Goal: Task Accomplishment & Management: Use online tool/utility

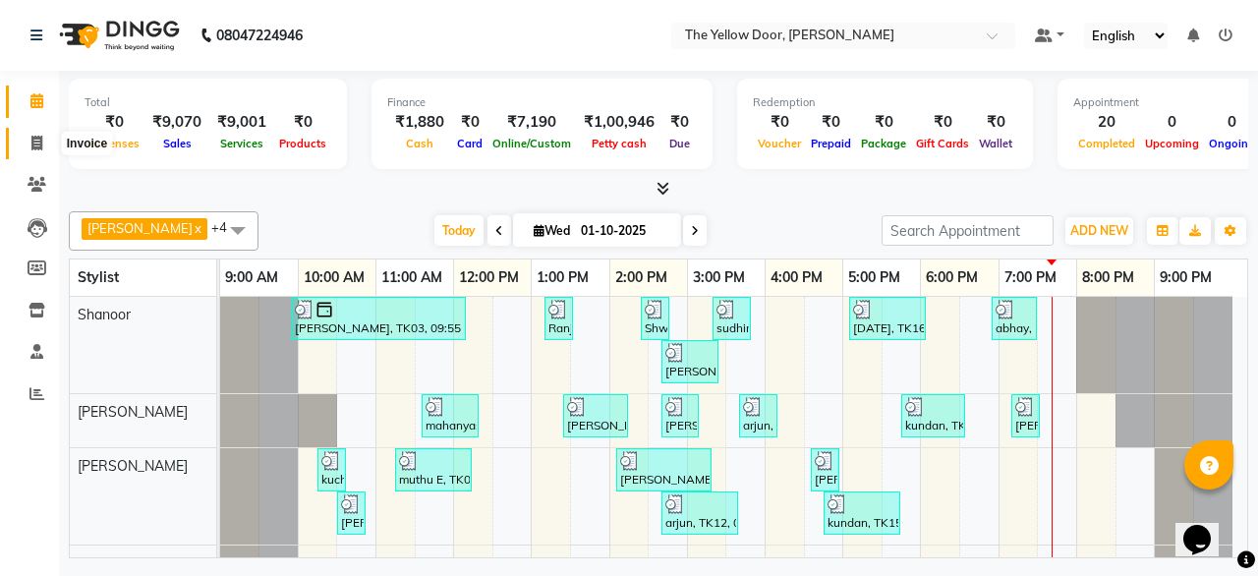
click at [32, 143] on icon at bounding box center [36, 143] width 11 height 15
select select "service"
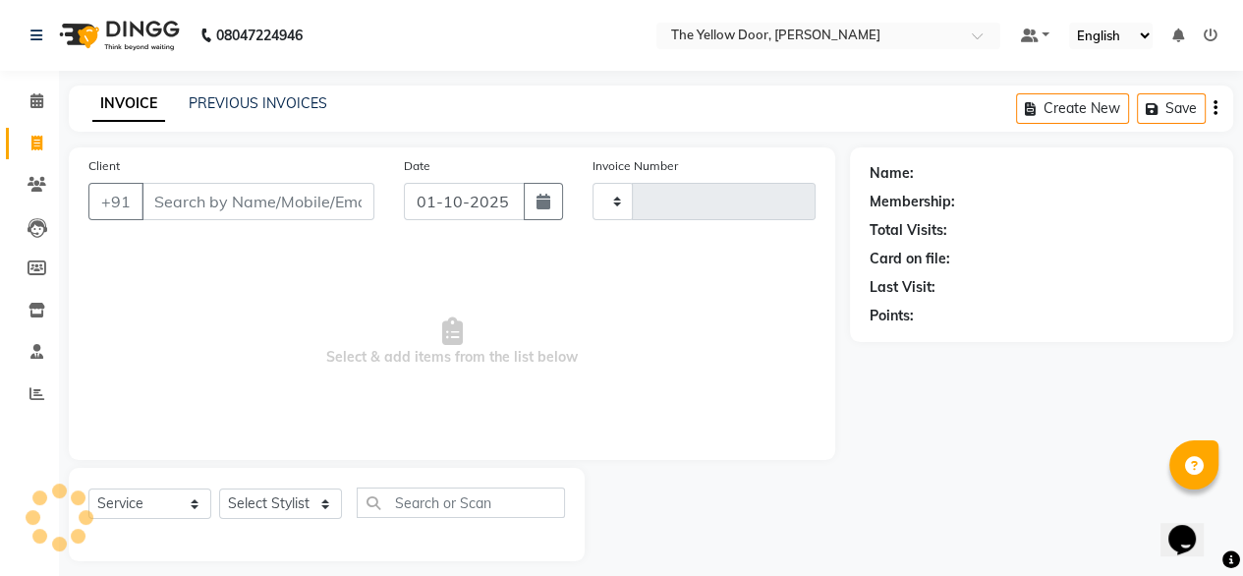
type input "03004"
select select "5650"
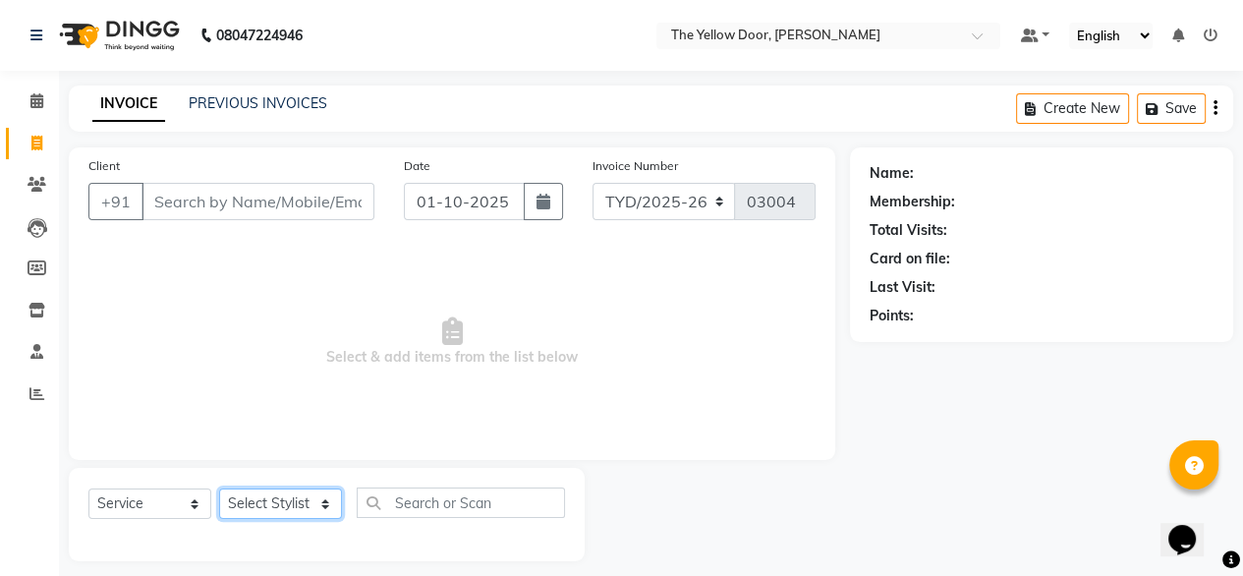
click at [315, 516] on select "Select Stylist" at bounding box center [280, 504] width 123 height 30
select select "41281"
click at [219, 490] on select "Select Stylist [PERSON_NAME] [PERSON_NAME] [PERSON_NAME] Housekeeping Manager […" at bounding box center [280, 504] width 123 height 30
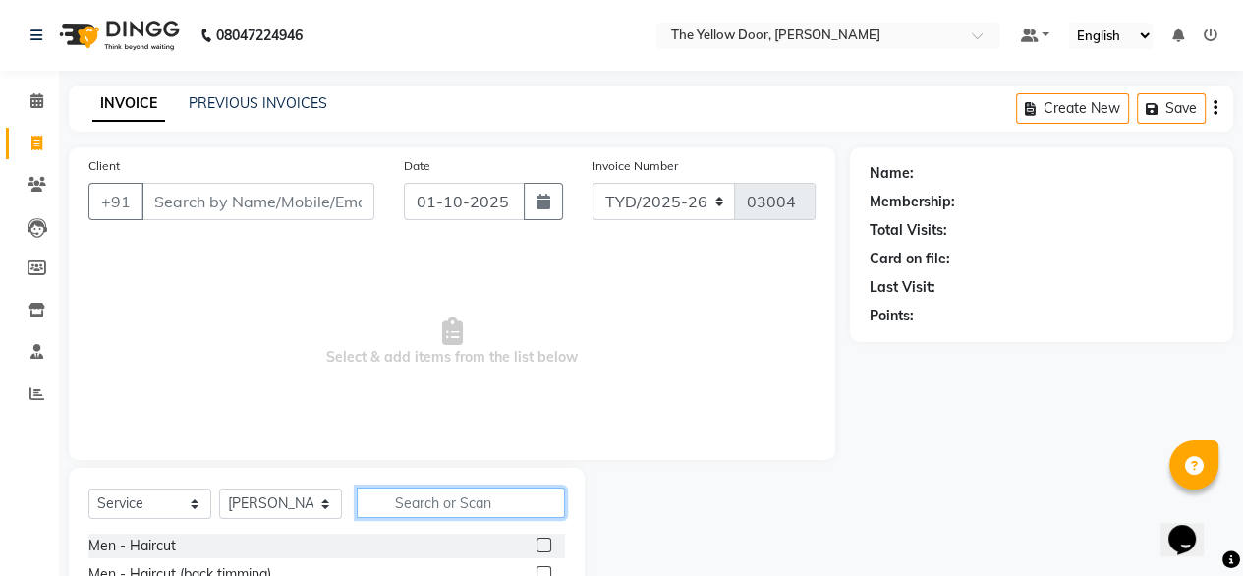
click at [503, 513] on input "text" at bounding box center [461, 503] width 208 height 30
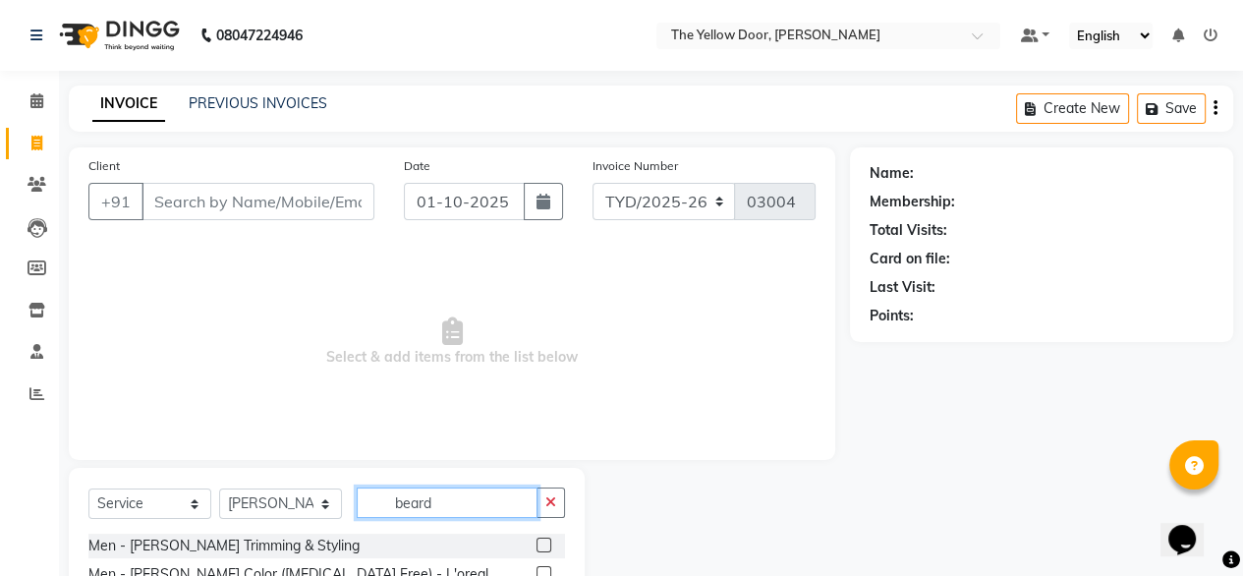
type input "beard"
click at [539, 543] on label at bounding box center [544, 545] width 15 height 15
click at [539, 543] on input "checkbox" at bounding box center [543, 546] width 13 height 13
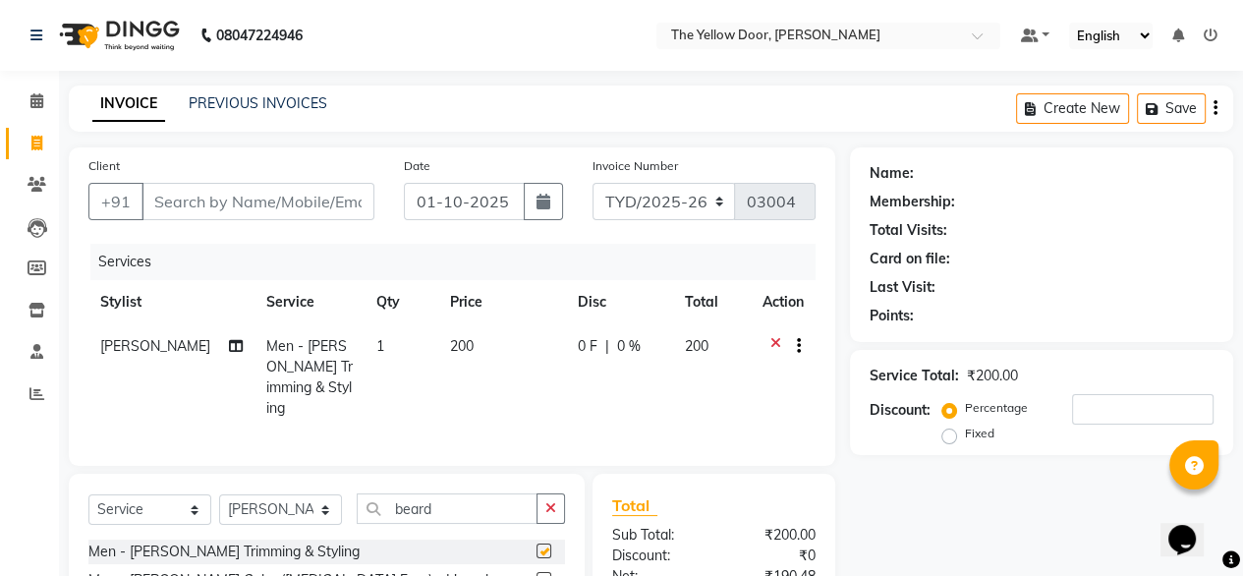
checkbox input "false"
click at [294, 193] on input "Client" at bounding box center [258, 201] width 233 height 37
type input "8"
type input "0"
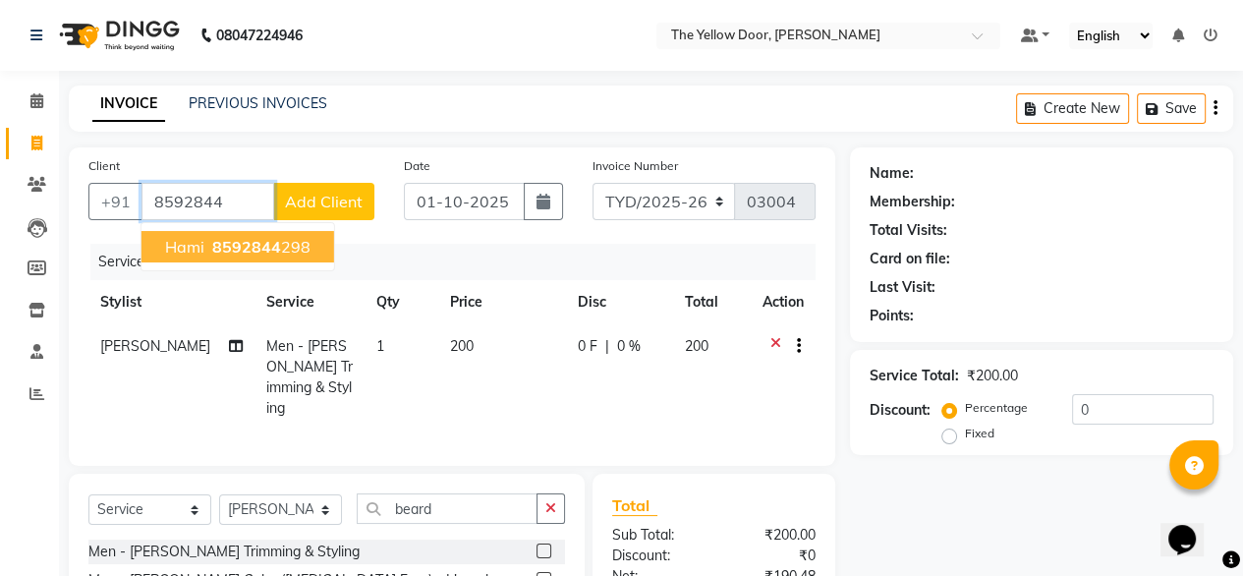
click at [287, 250] on ngb-highlight "8592844 298" at bounding box center [259, 247] width 102 height 20
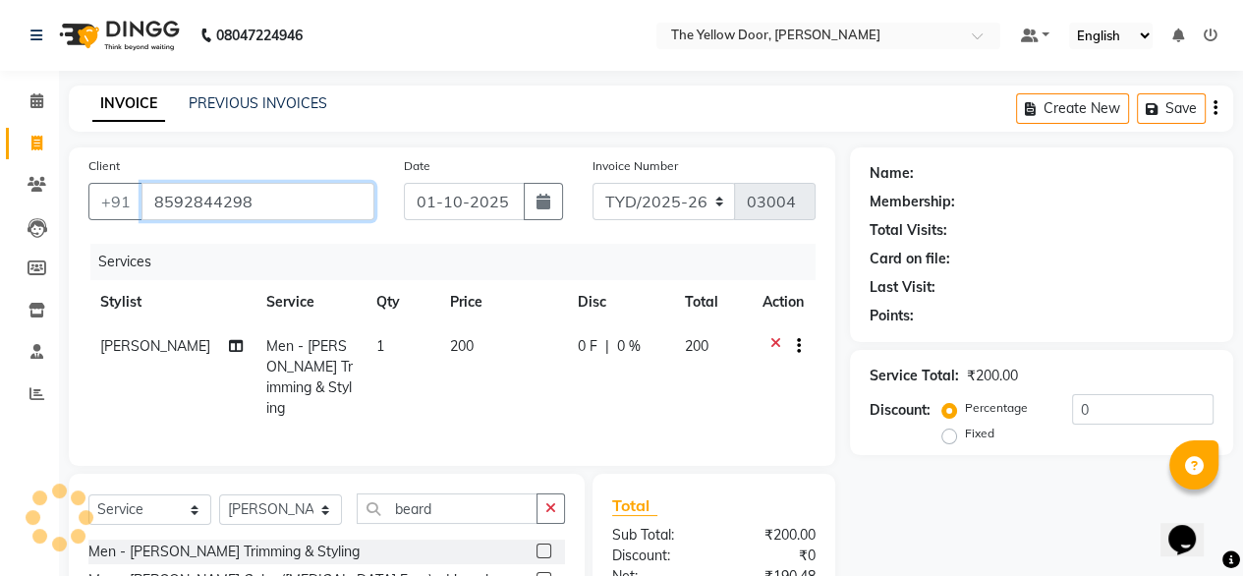
type input "8592844298"
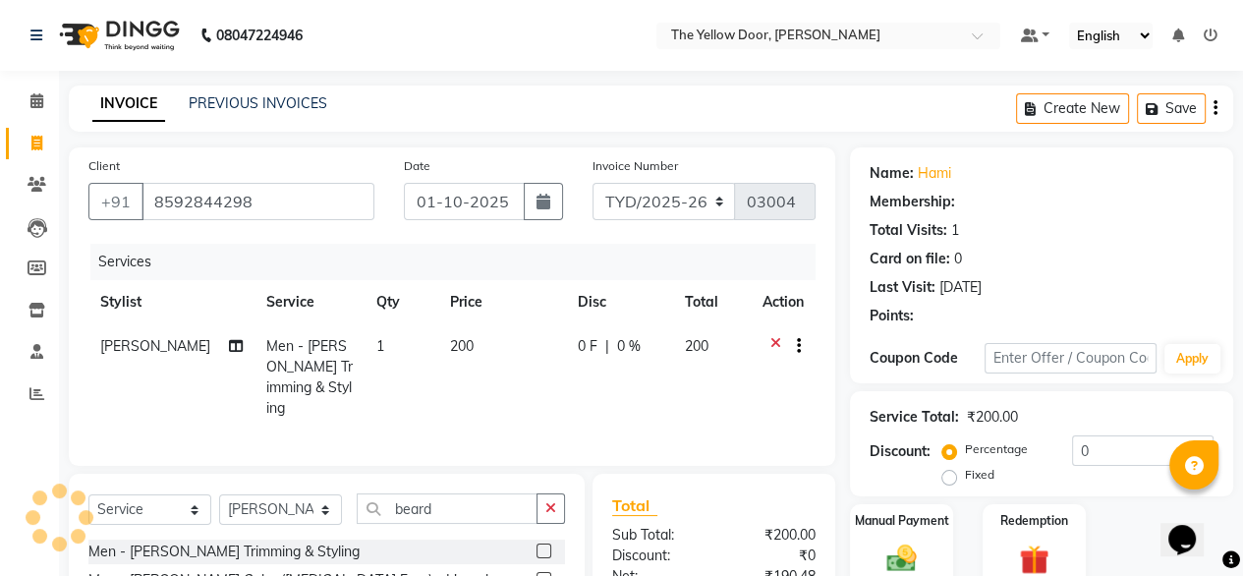
select select "1: Object"
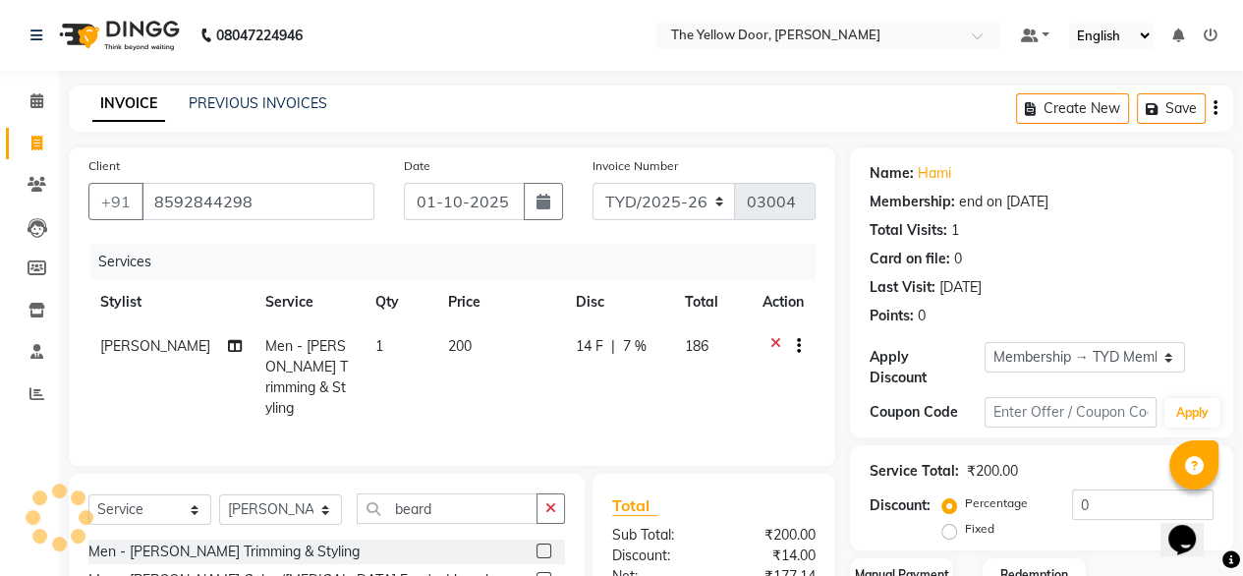
radio input "false"
radio input "true"
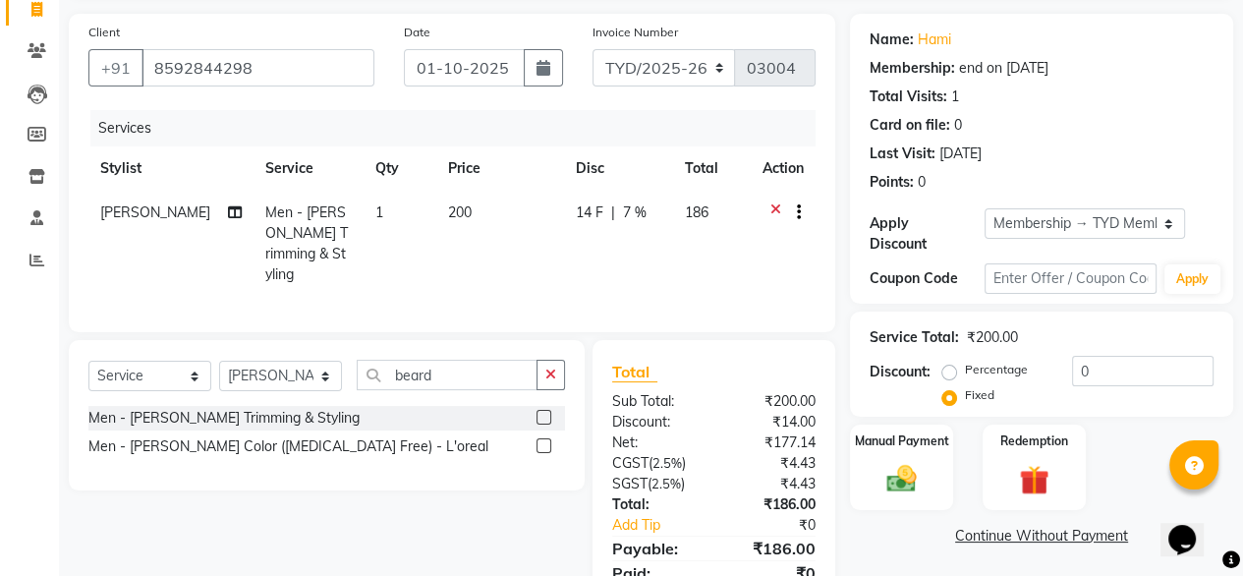
scroll to position [145, 0]
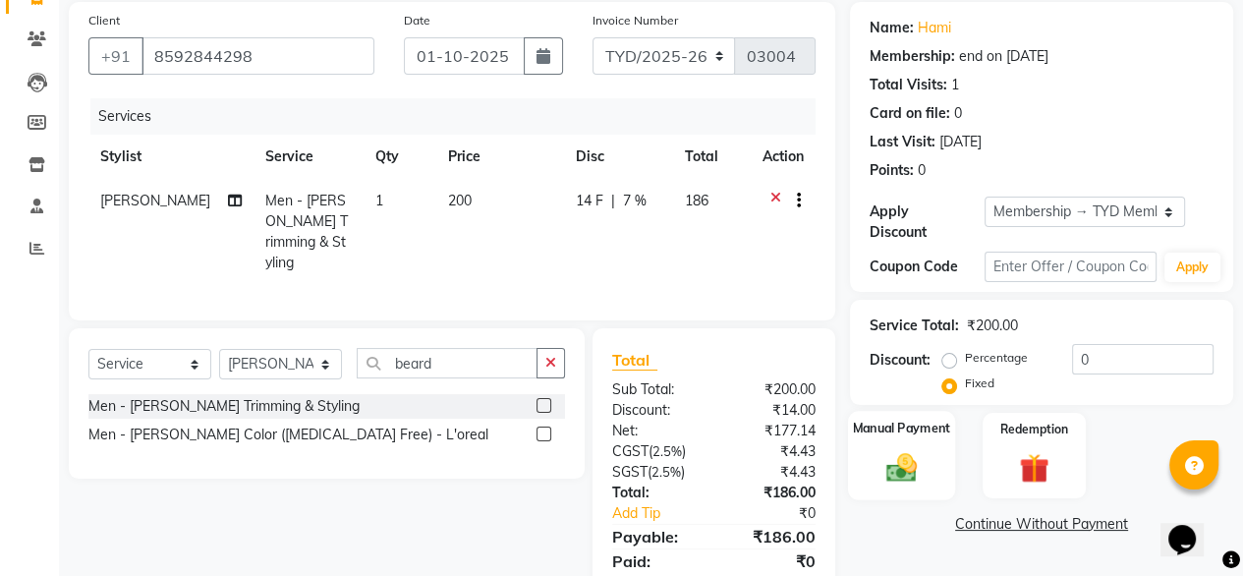
click at [904, 449] on img at bounding box center [902, 466] width 50 height 35
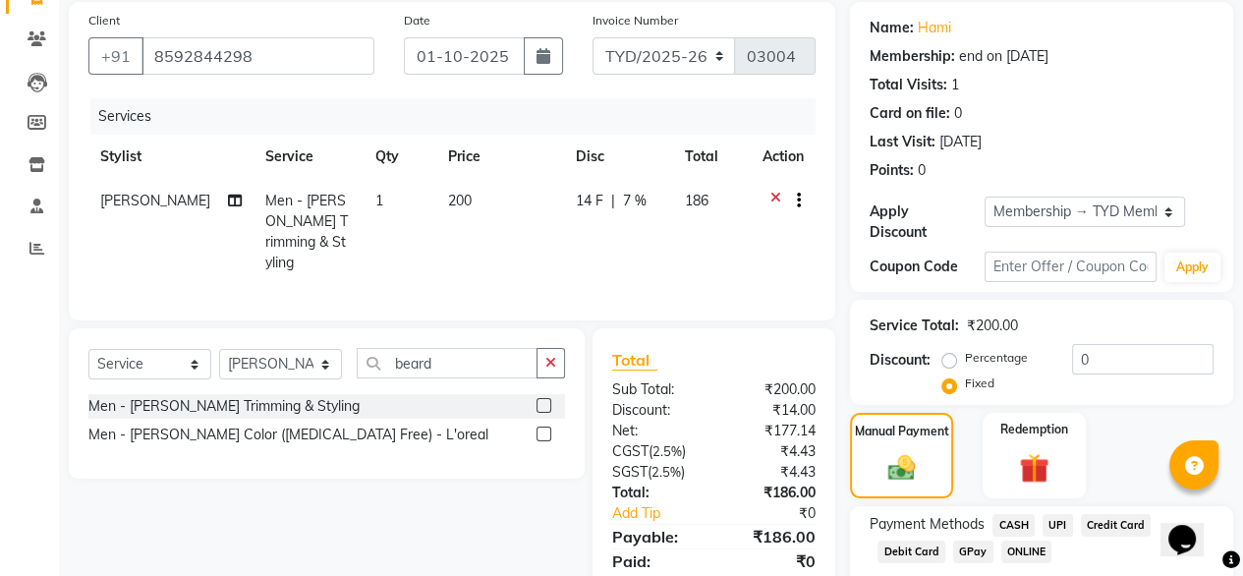
click at [1061, 514] on span "UPI" at bounding box center [1058, 525] width 30 height 23
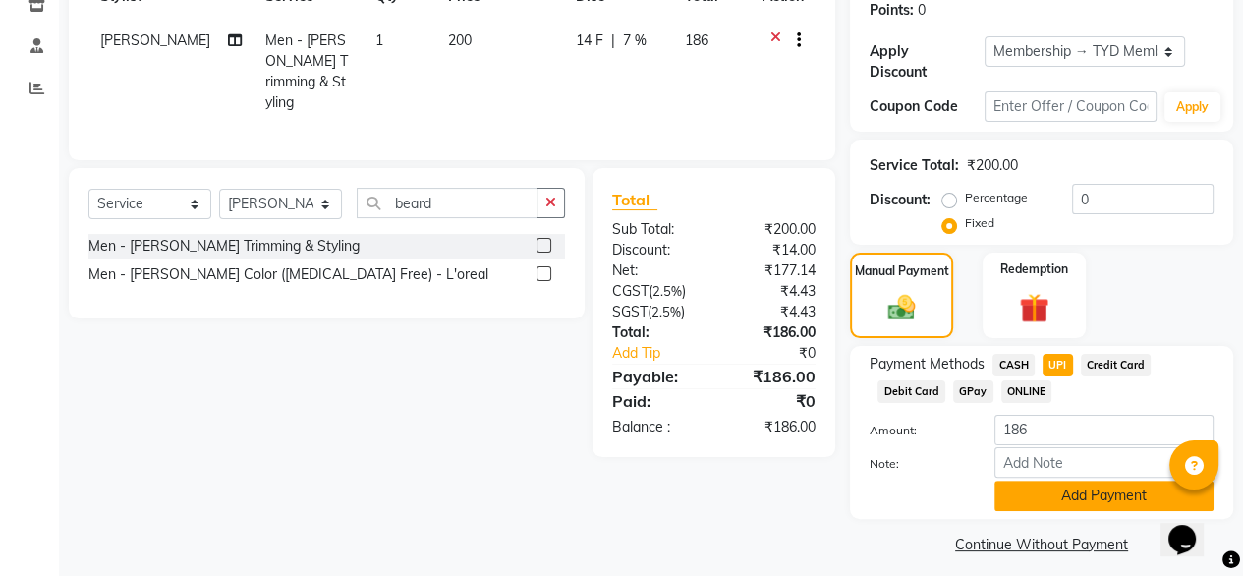
click at [1093, 483] on button "Add Payment" at bounding box center [1104, 496] width 219 height 30
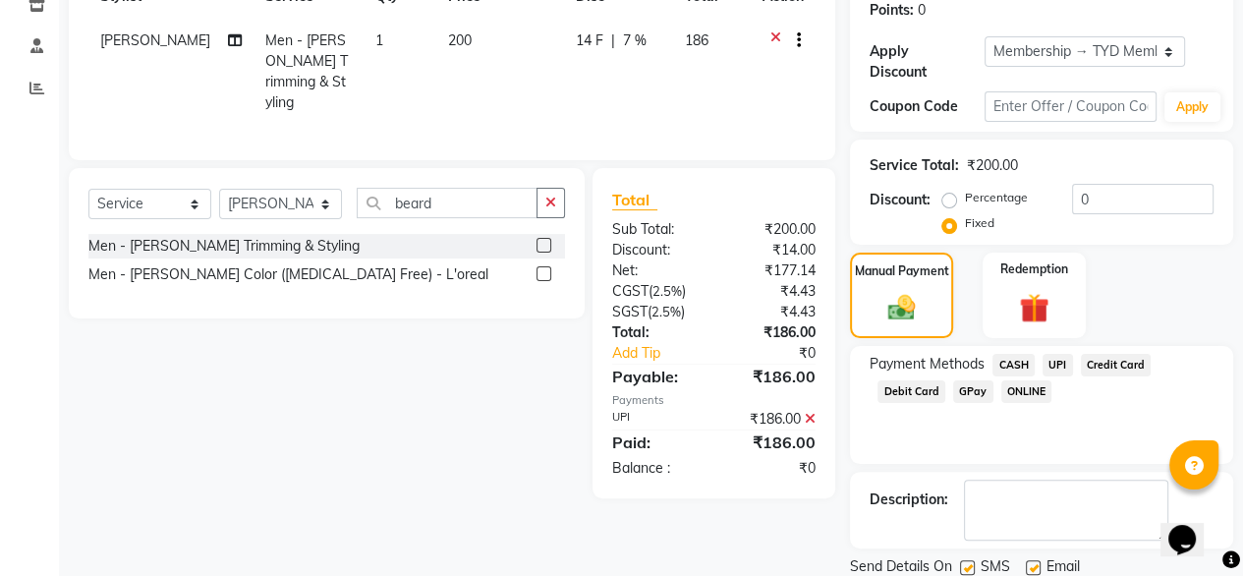
click at [1032, 560] on label at bounding box center [1033, 567] width 15 height 15
click at [1032, 562] on input "checkbox" at bounding box center [1032, 568] width 13 height 13
checkbox input "false"
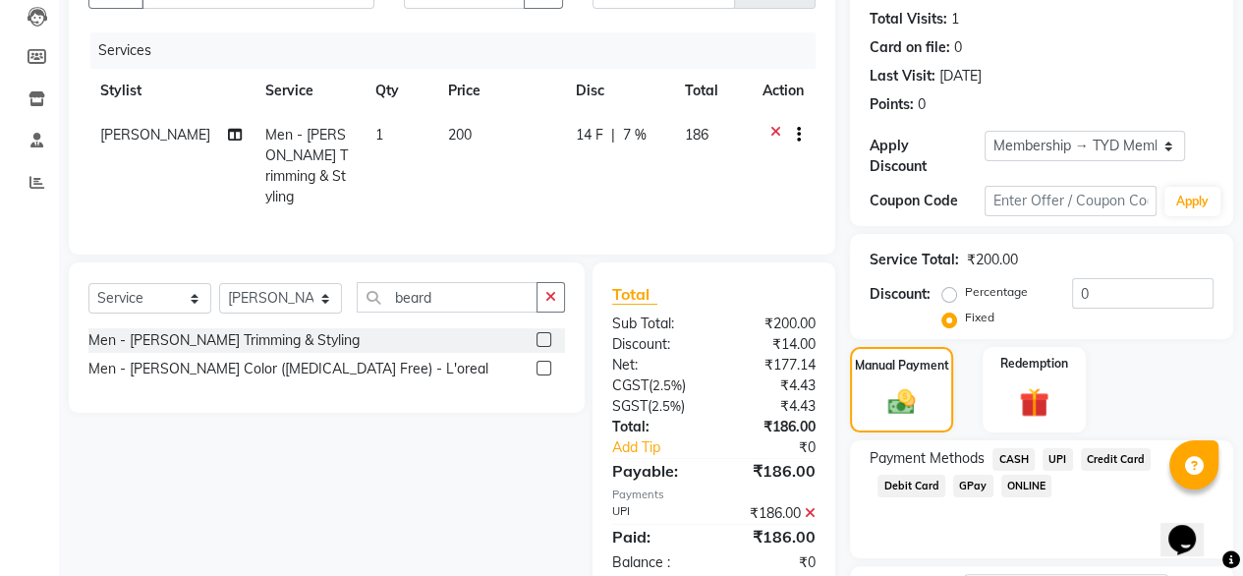
scroll to position [197, 0]
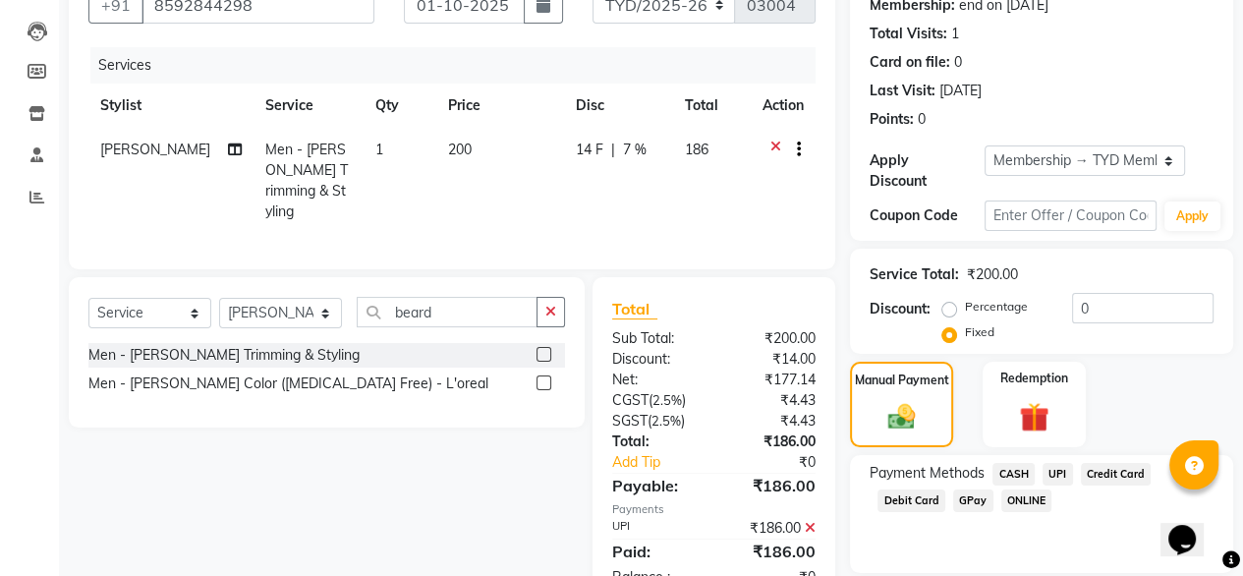
click at [1063, 463] on span "UPI" at bounding box center [1058, 474] width 30 height 23
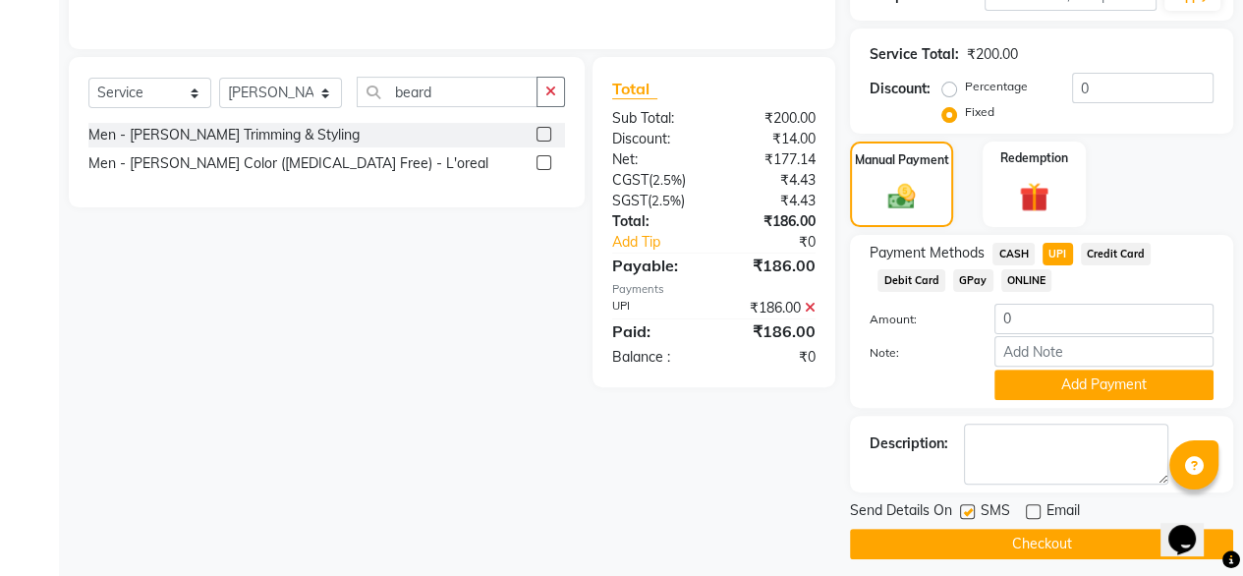
click at [1034, 529] on button "Checkout" at bounding box center [1041, 544] width 383 height 30
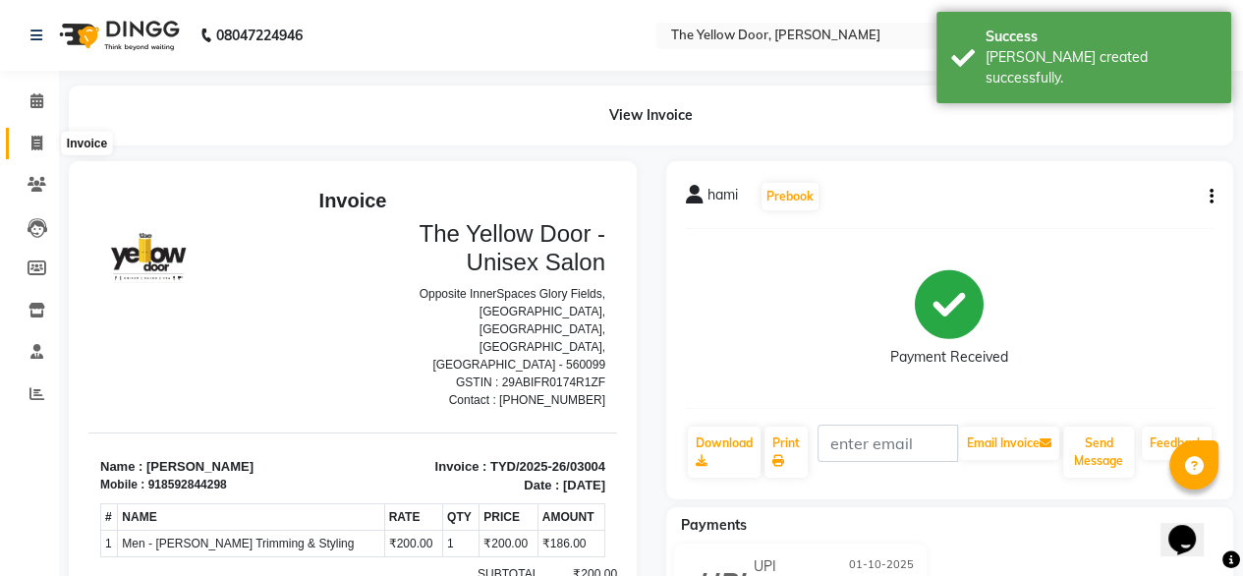
click at [34, 140] on icon at bounding box center [36, 143] width 11 height 15
select select "service"
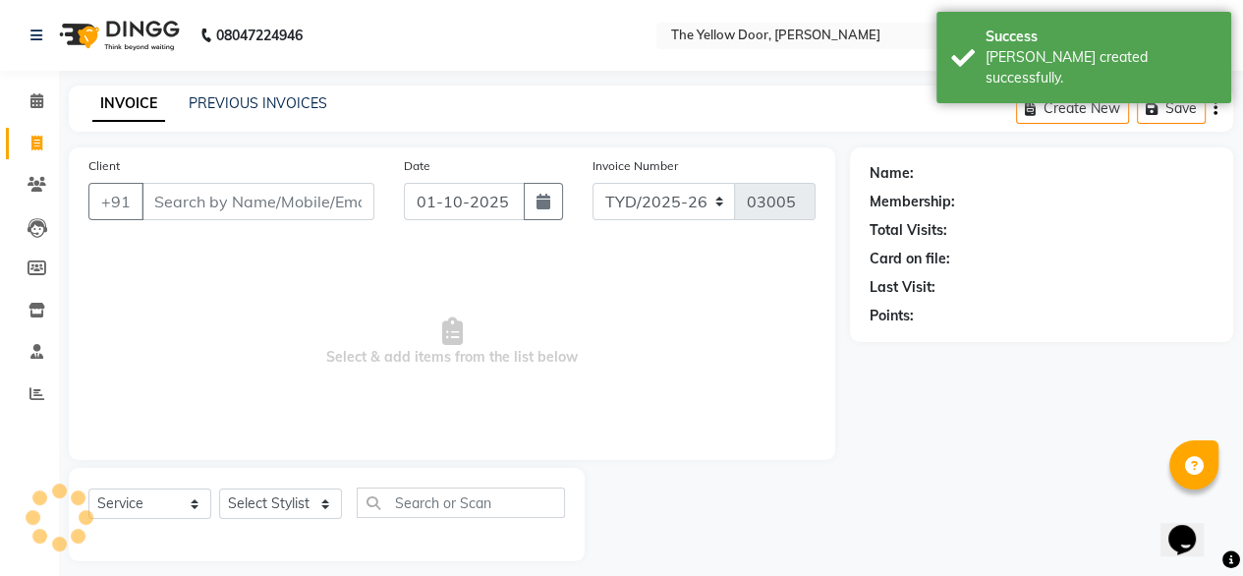
scroll to position [16, 0]
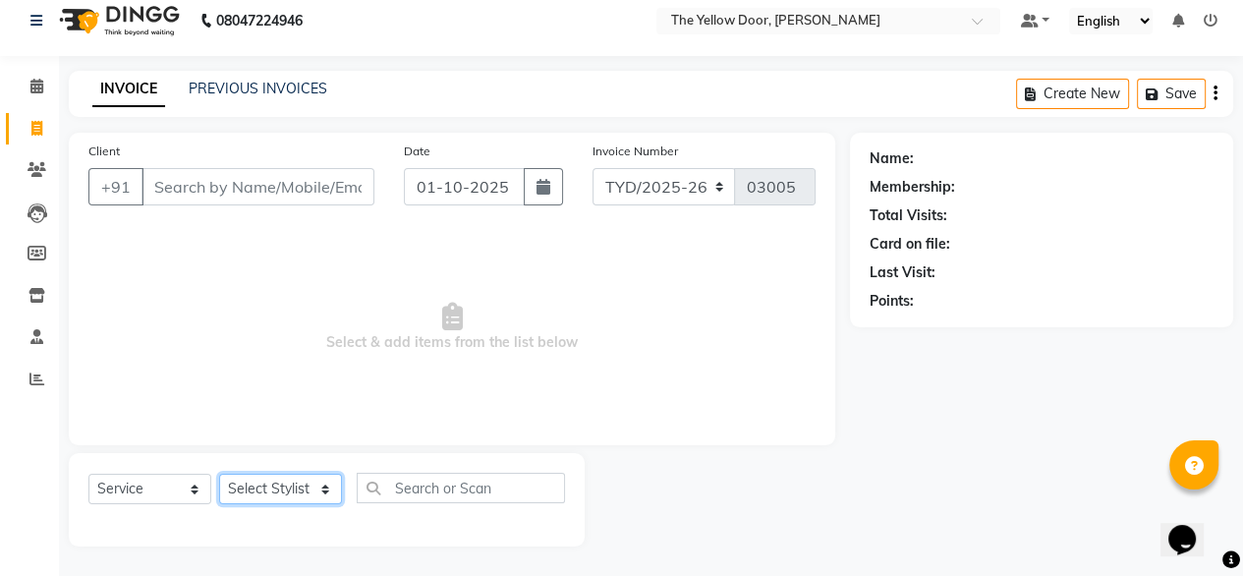
click at [260, 489] on select "Select Stylist [PERSON_NAME] [PERSON_NAME] [PERSON_NAME] Housekeeping Manager […" at bounding box center [280, 489] width 123 height 30
select select "51707"
click at [219, 474] on select "Select Stylist [PERSON_NAME] [PERSON_NAME] [PERSON_NAME] Housekeeping Manager […" at bounding box center [280, 489] width 123 height 30
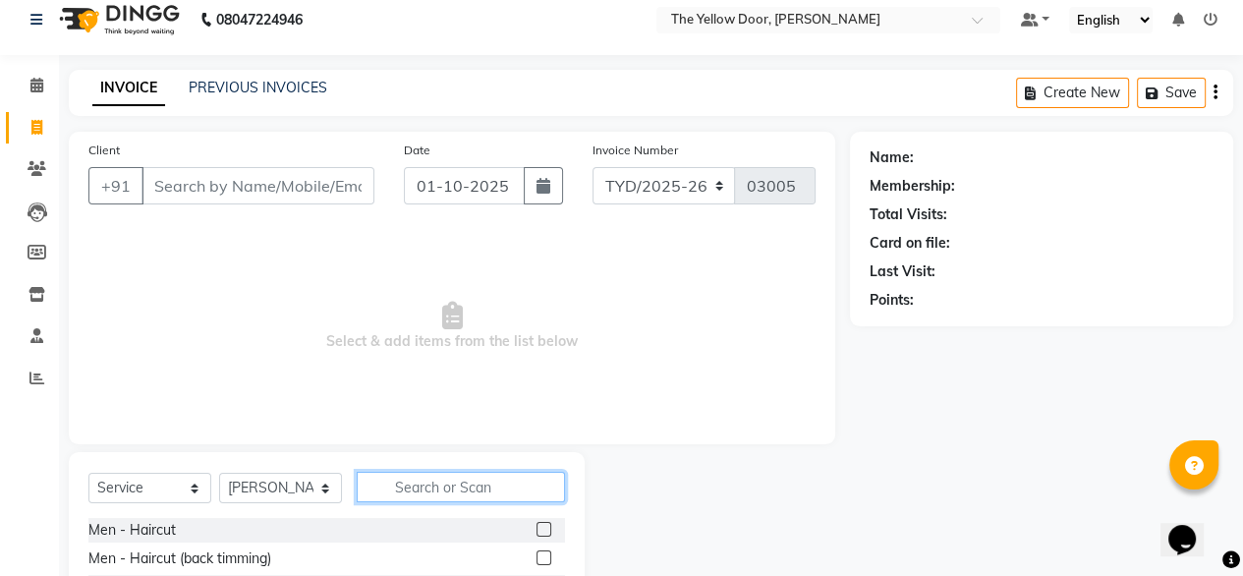
click at [471, 492] on input "text" at bounding box center [461, 487] width 208 height 30
type input "ice"
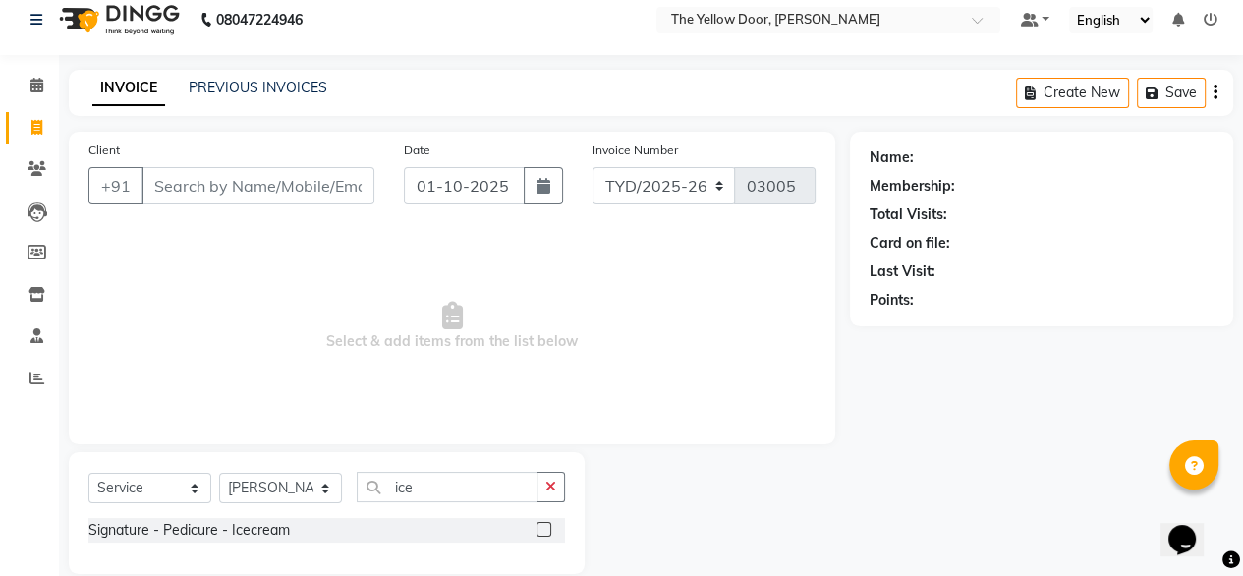
click at [541, 530] on label at bounding box center [544, 529] width 15 height 15
click at [541, 530] on input "checkbox" at bounding box center [543, 530] width 13 height 13
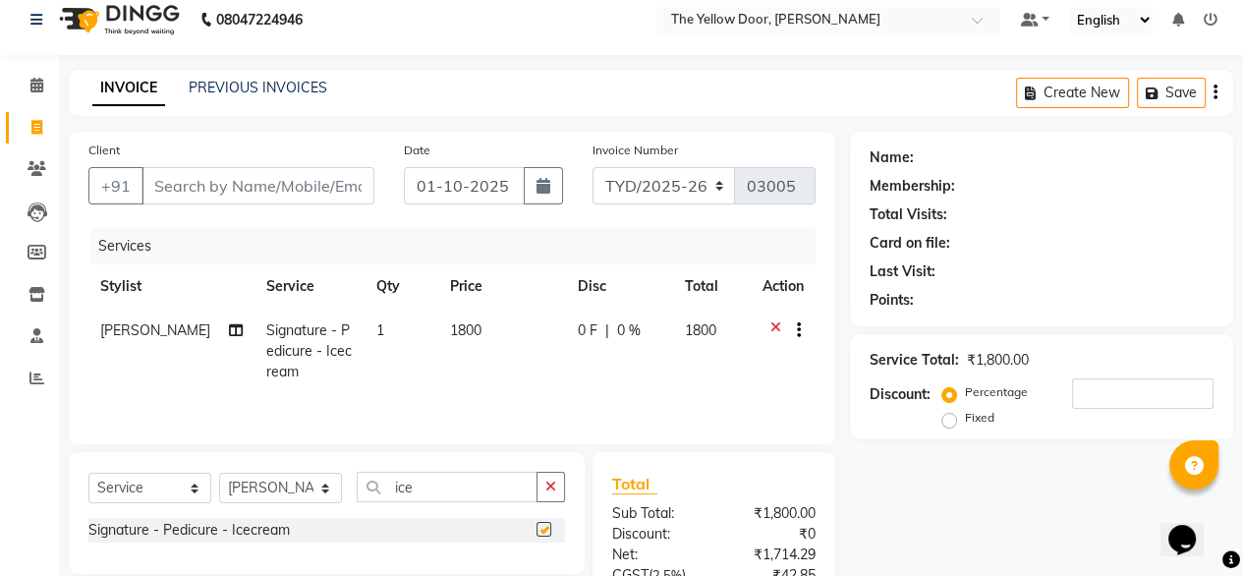
checkbox input "false"
click at [446, 484] on input "ice" at bounding box center [447, 487] width 181 height 30
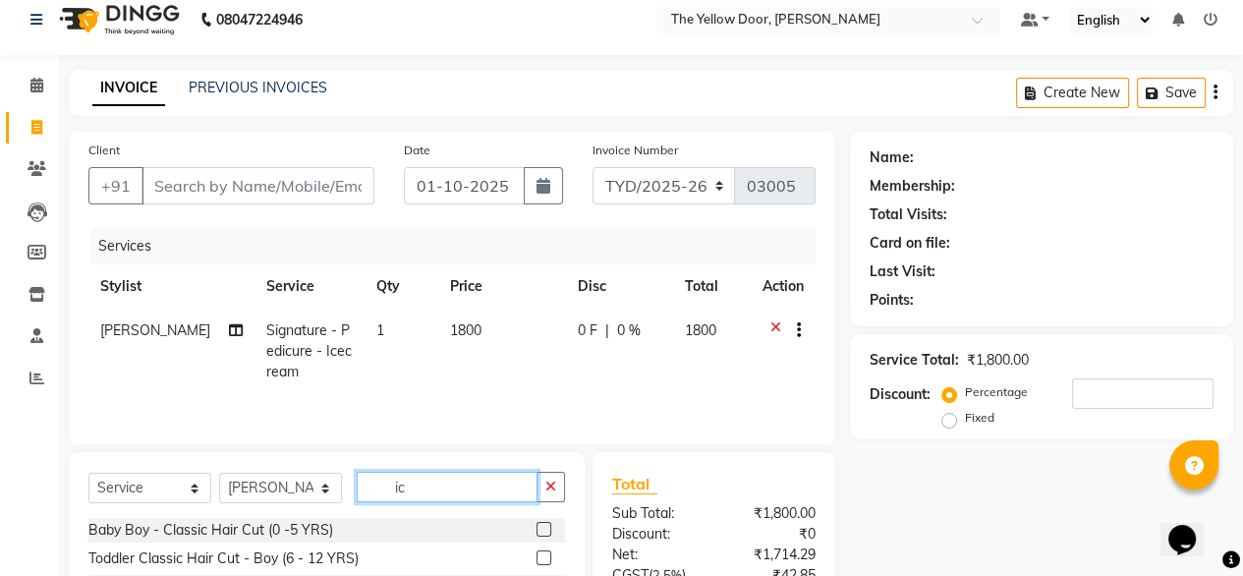
type input "i"
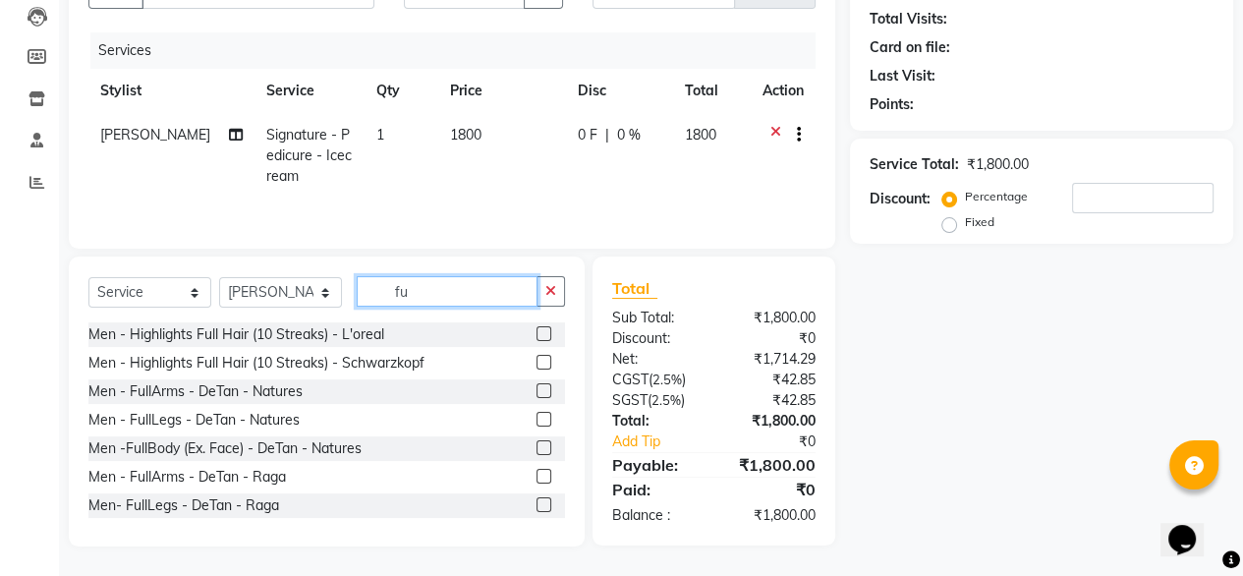
type input "f"
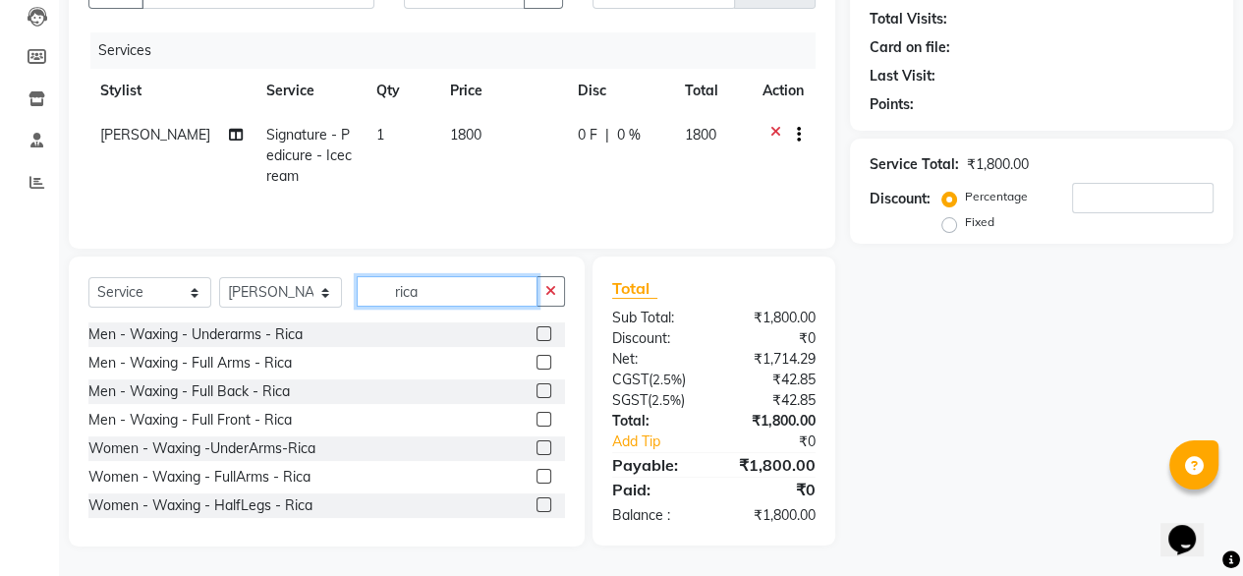
type input "rica"
click at [537, 363] on label at bounding box center [544, 362] width 15 height 15
click at [537, 363] on input "checkbox" at bounding box center [543, 363] width 13 height 13
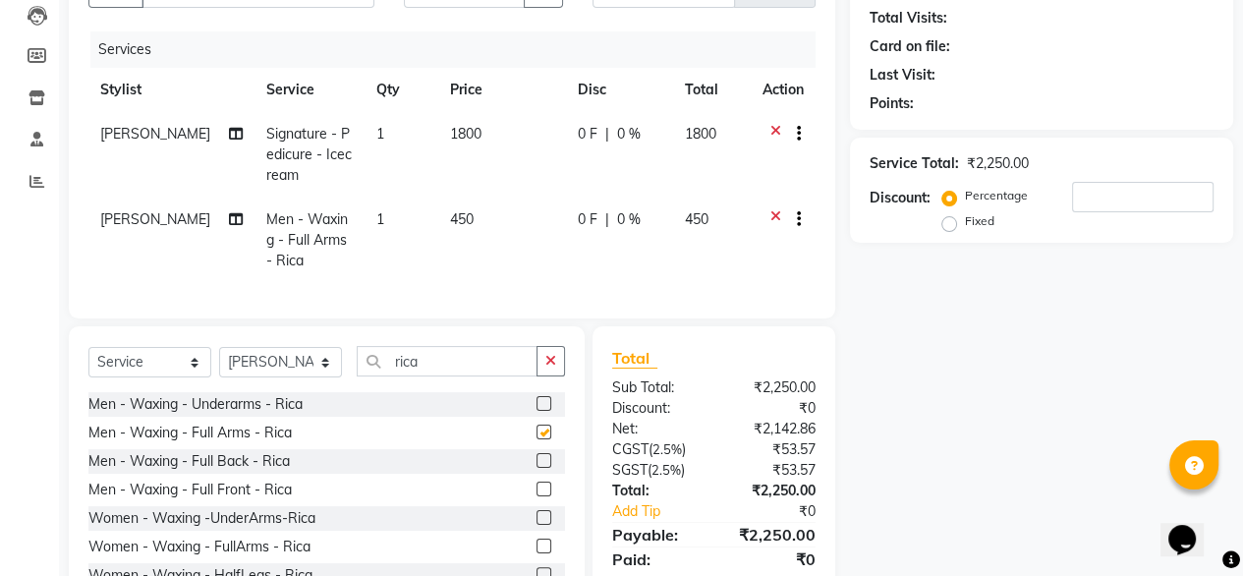
checkbox input "false"
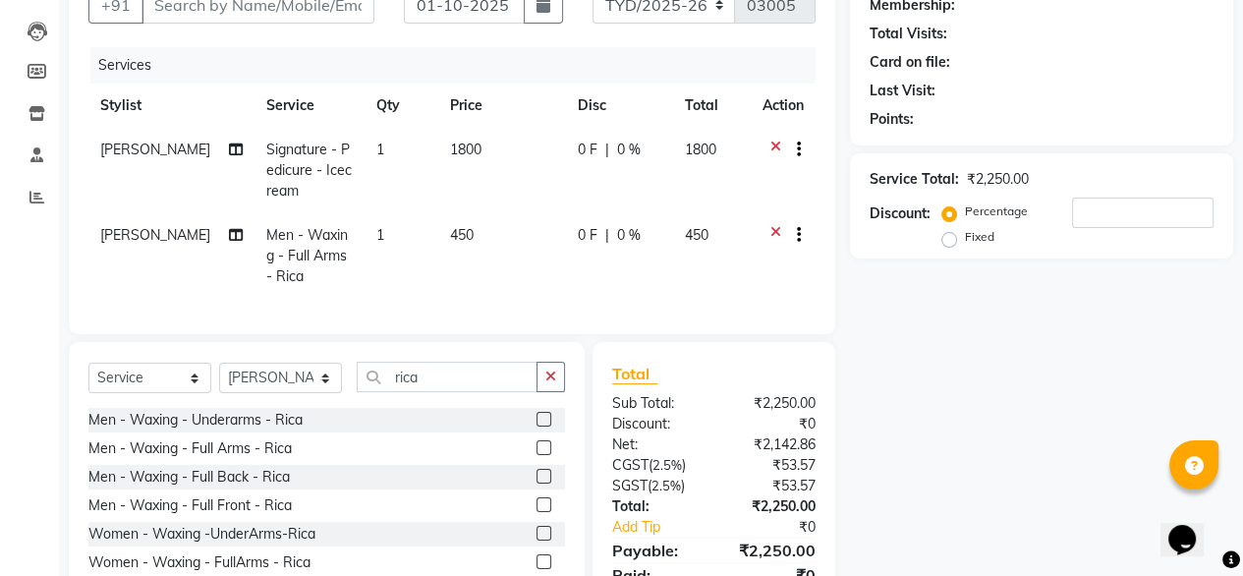
scroll to position [98, 0]
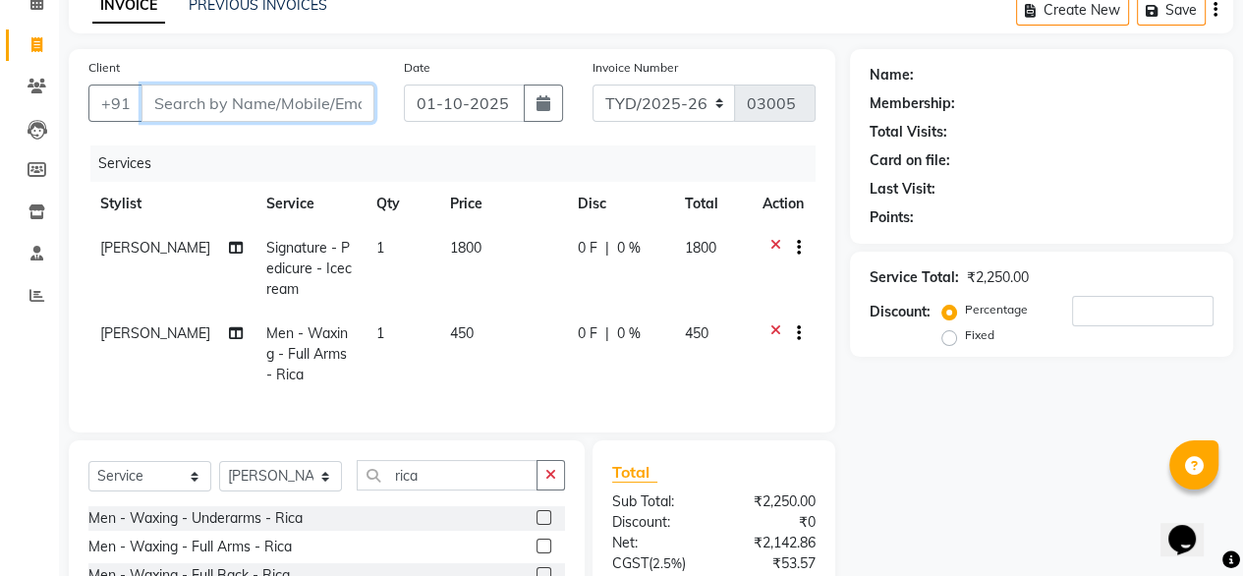
click at [249, 101] on input "Client" at bounding box center [258, 103] width 233 height 37
type input "9"
type input "0"
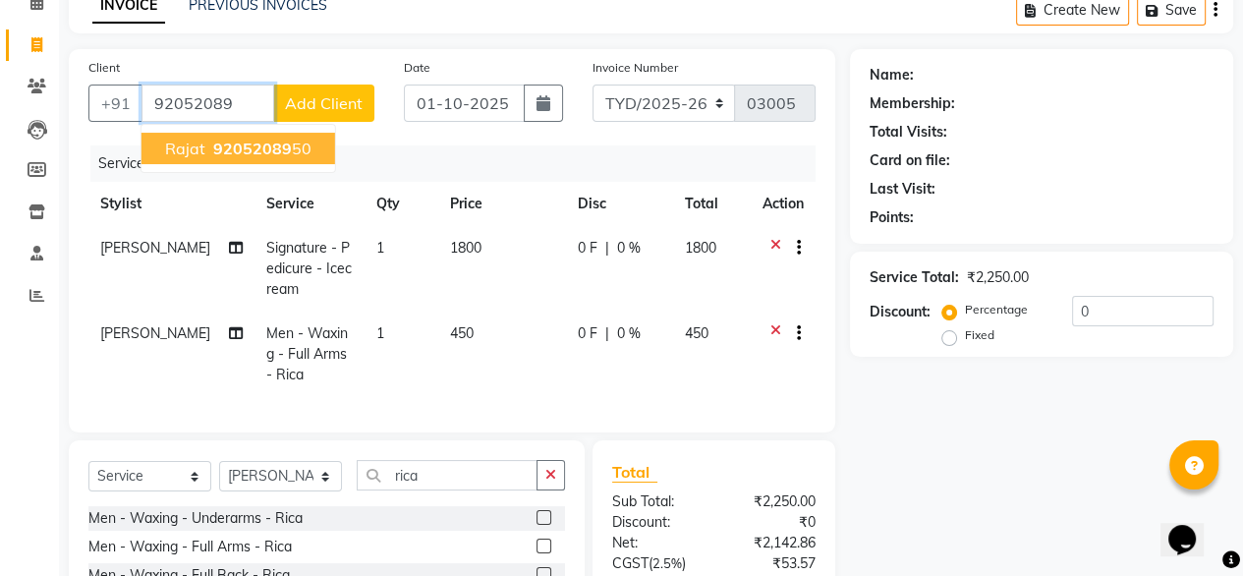
click at [257, 154] on span "92052089" at bounding box center [252, 149] width 79 height 20
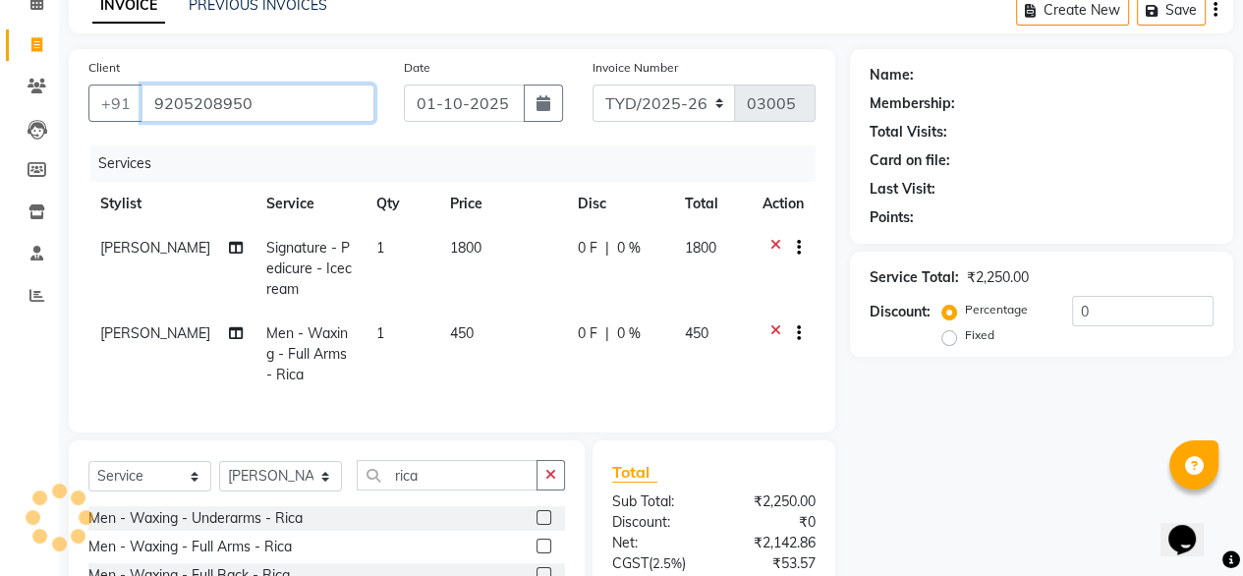
type input "9205208950"
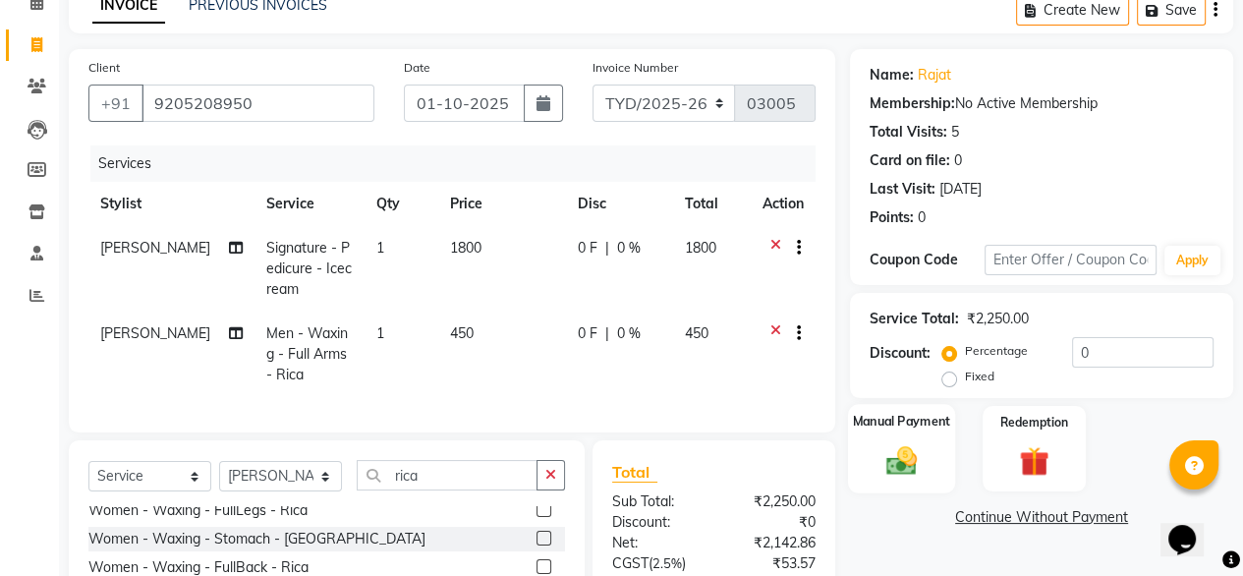
click at [865, 456] on div "Manual Payment" at bounding box center [901, 448] width 107 height 89
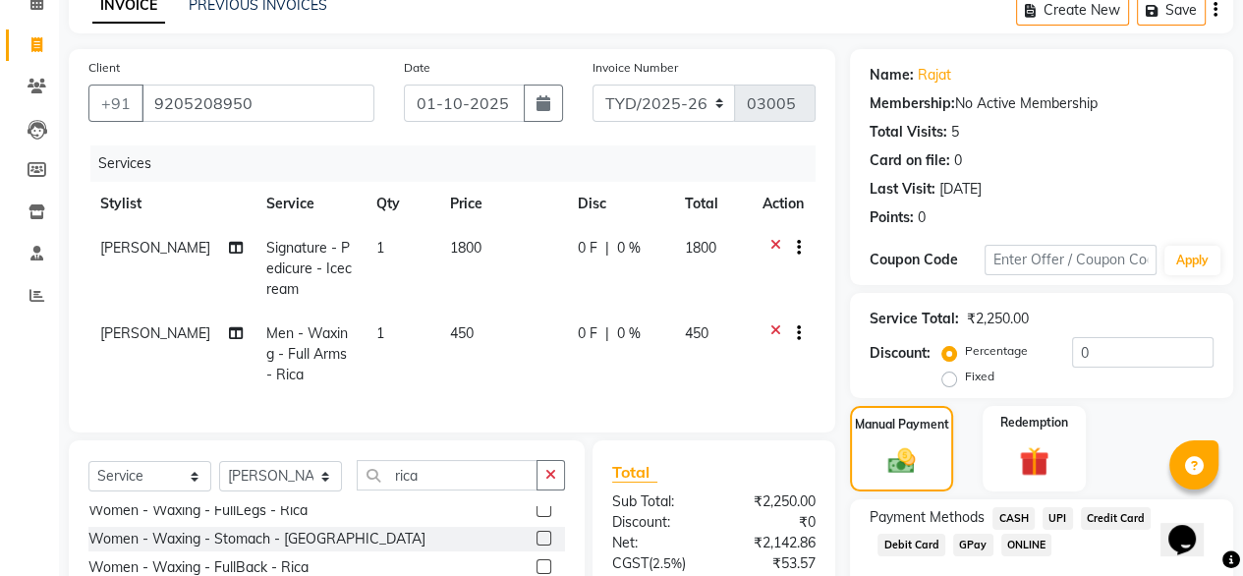
click at [1050, 516] on span "UPI" at bounding box center [1058, 518] width 30 height 23
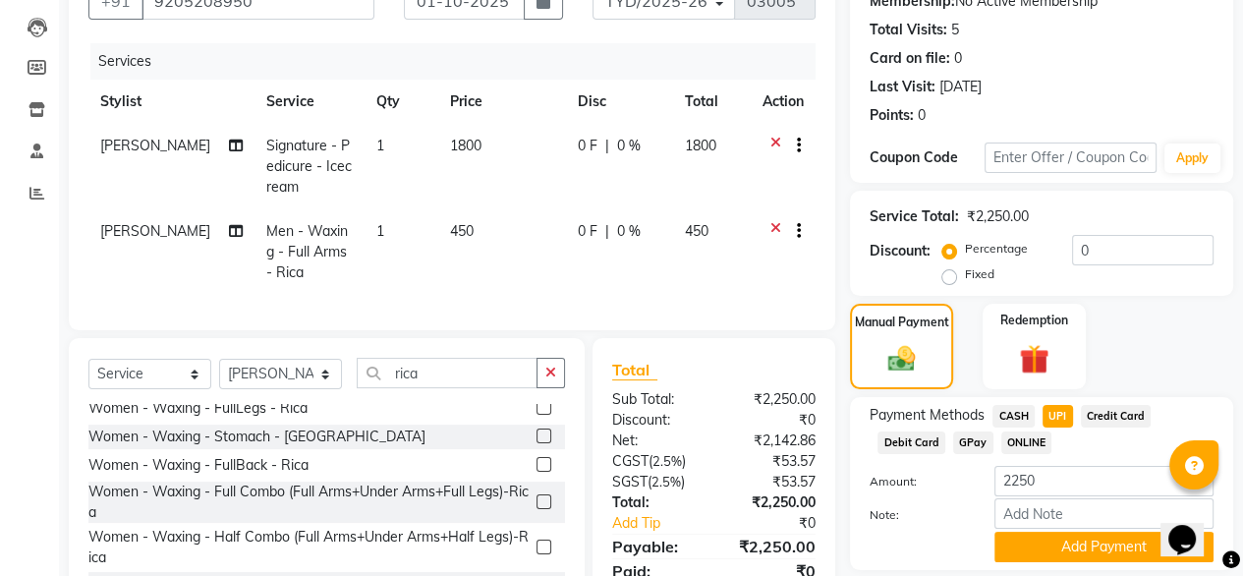
scroll to position [298, 0]
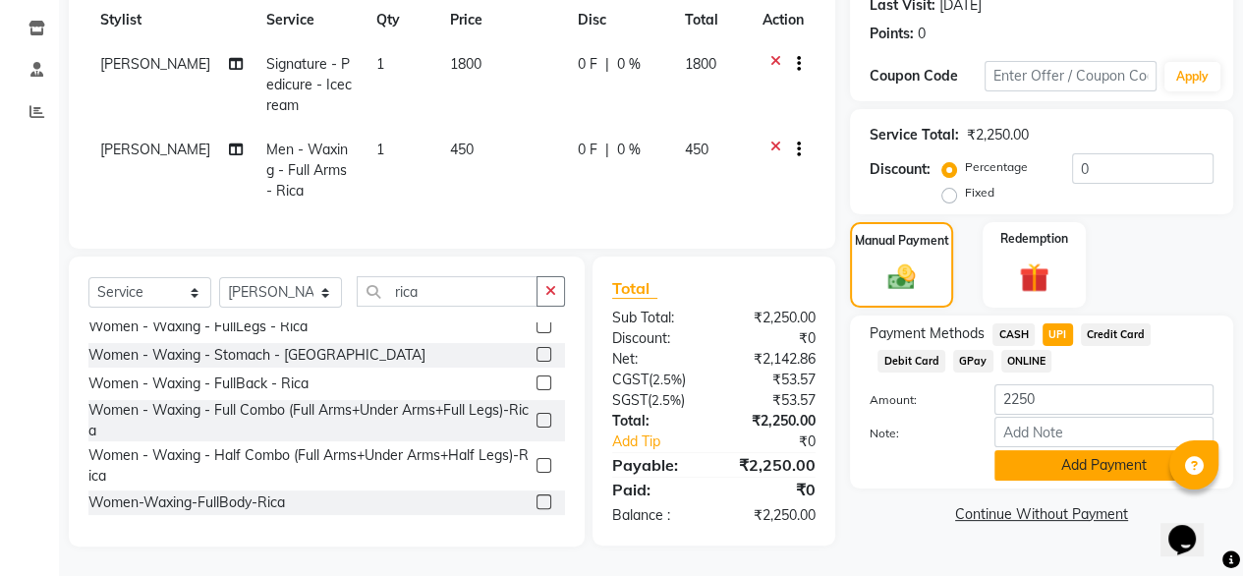
click at [1055, 463] on button "Add Payment" at bounding box center [1104, 465] width 219 height 30
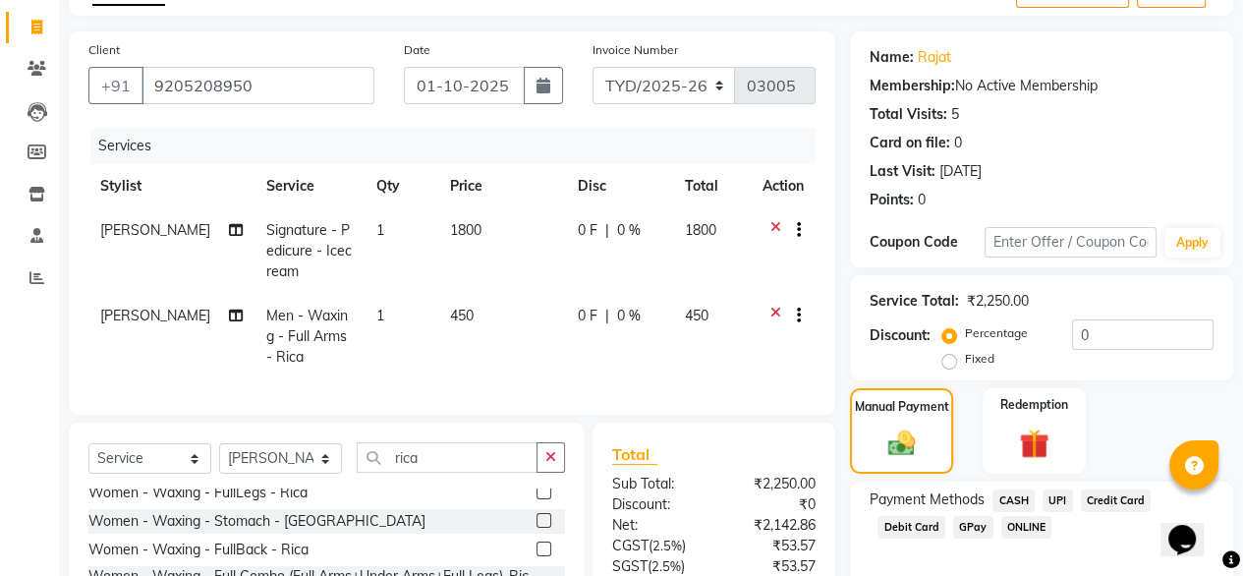
scroll to position [338, 0]
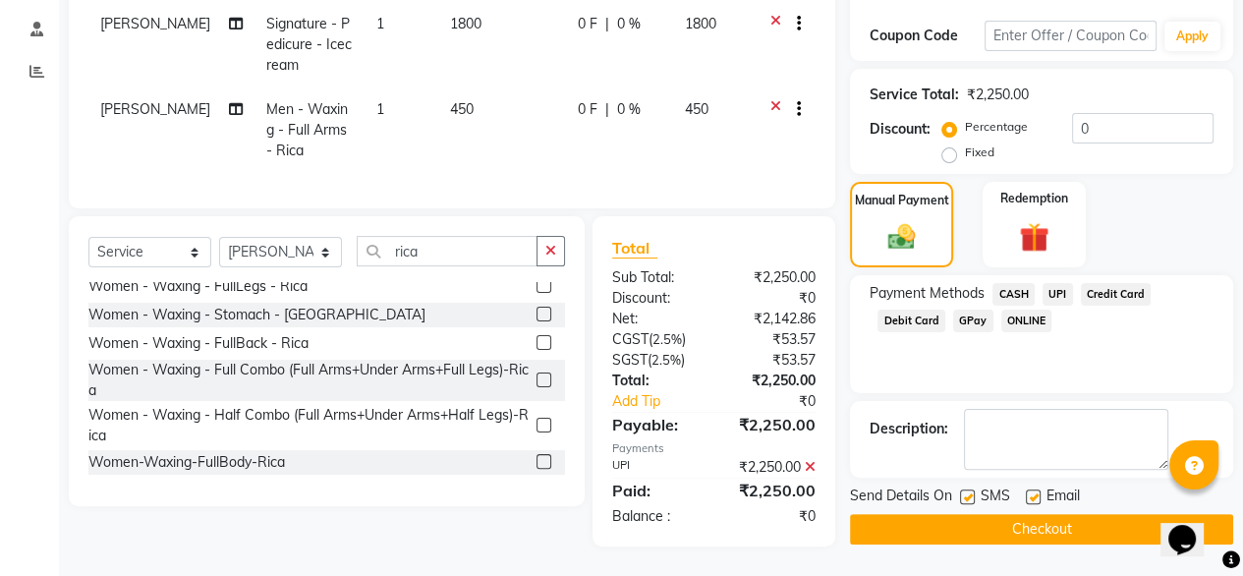
click at [1035, 490] on label at bounding box center [1033, 497] width 15 height 15
click at [1035, 491] on input "checkbox" at bounding box center [1032, 497] width 13 height 13
checkbox input "false"
click at [658, 518] on div "Balance :" at bounding box center [656, 516] width 117 height 21
click at [811, 467] on icon at bounding box center [810, 467] width 11 height 14
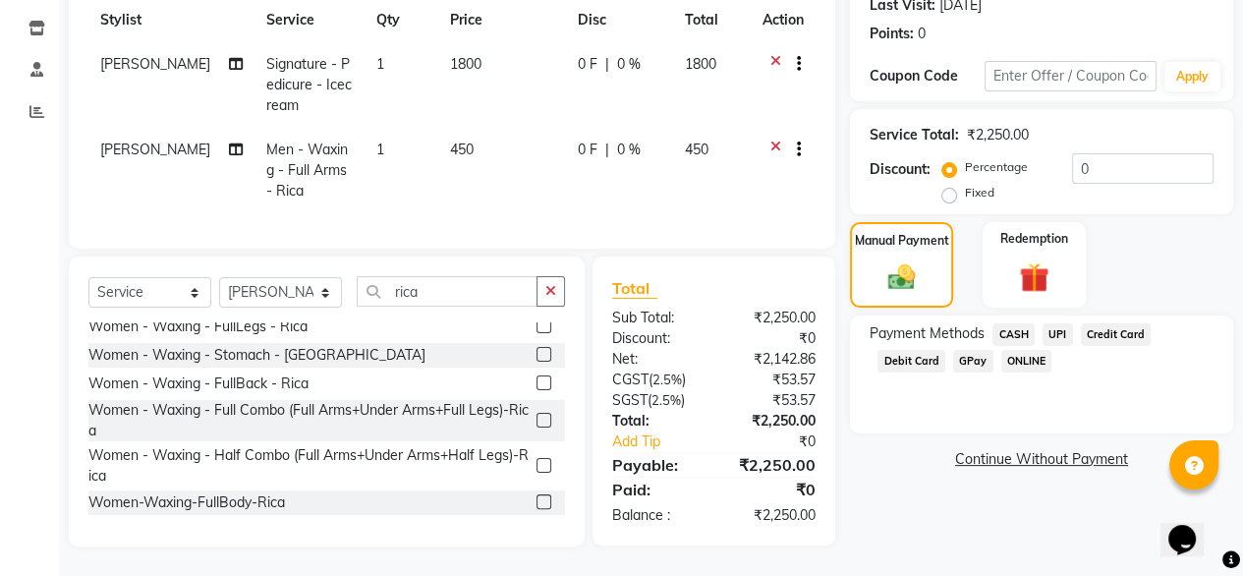
scroll to position [298, 0]
click at [1058, 323] on span "UPI" at bounding box center [1058, 334] width 30 height 23
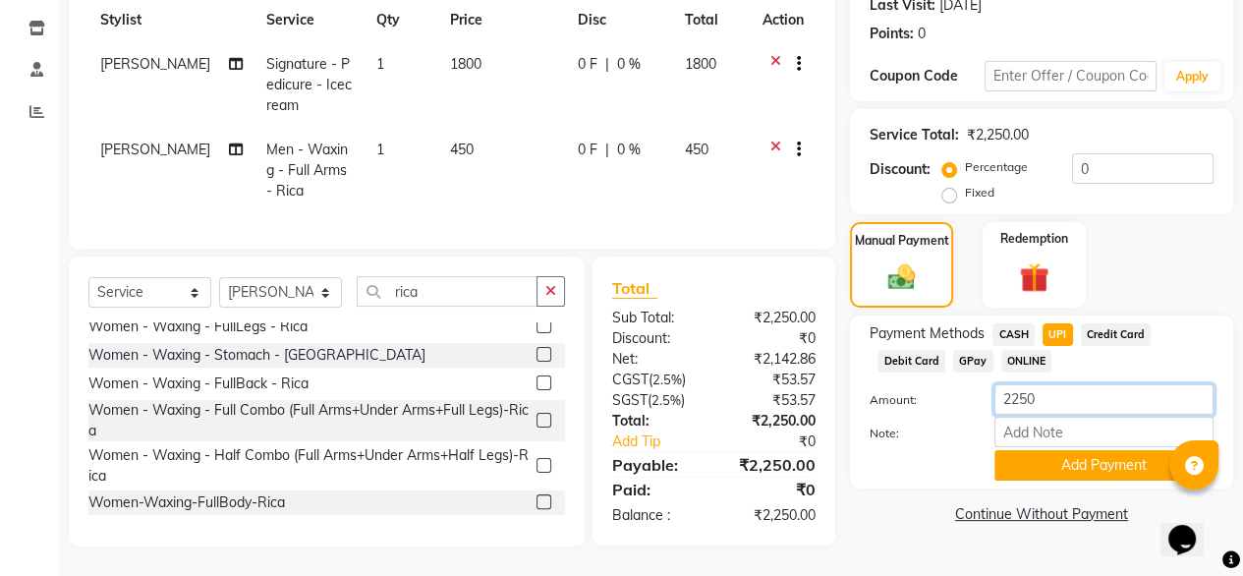
click at [1044, 395] on input "2250" at bounding box center [1104, 399] width 219 height 30
type input "2"
type input "2500"
click at [1116, 454] on button "Add Payment" at bounding box center [1104, 465] width 219 height 30
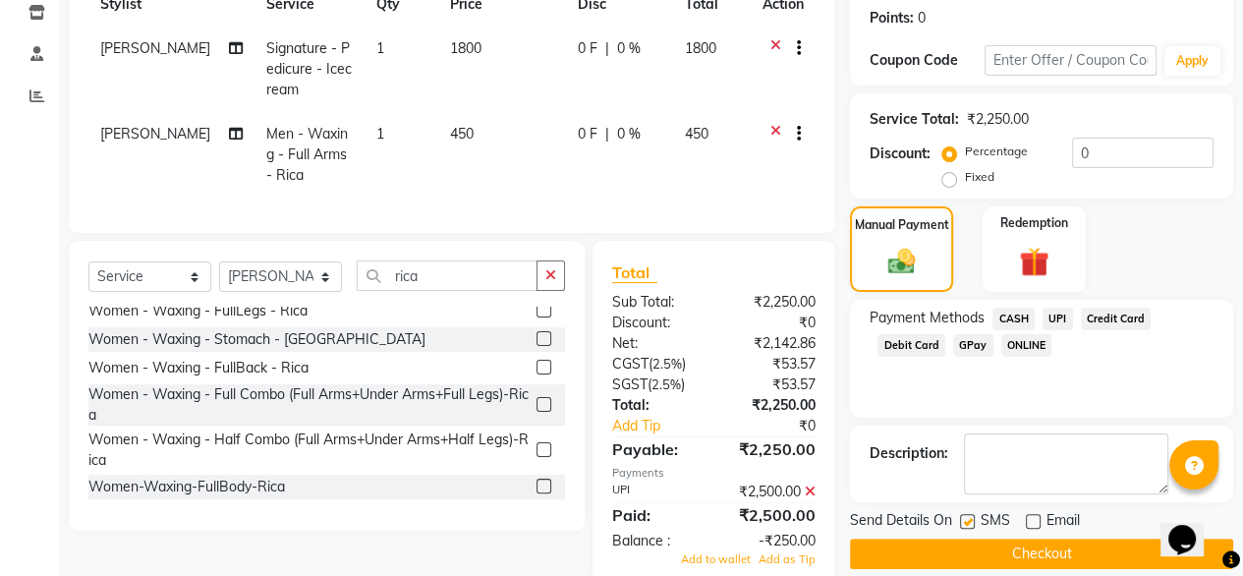
scroll to position [354, 0]
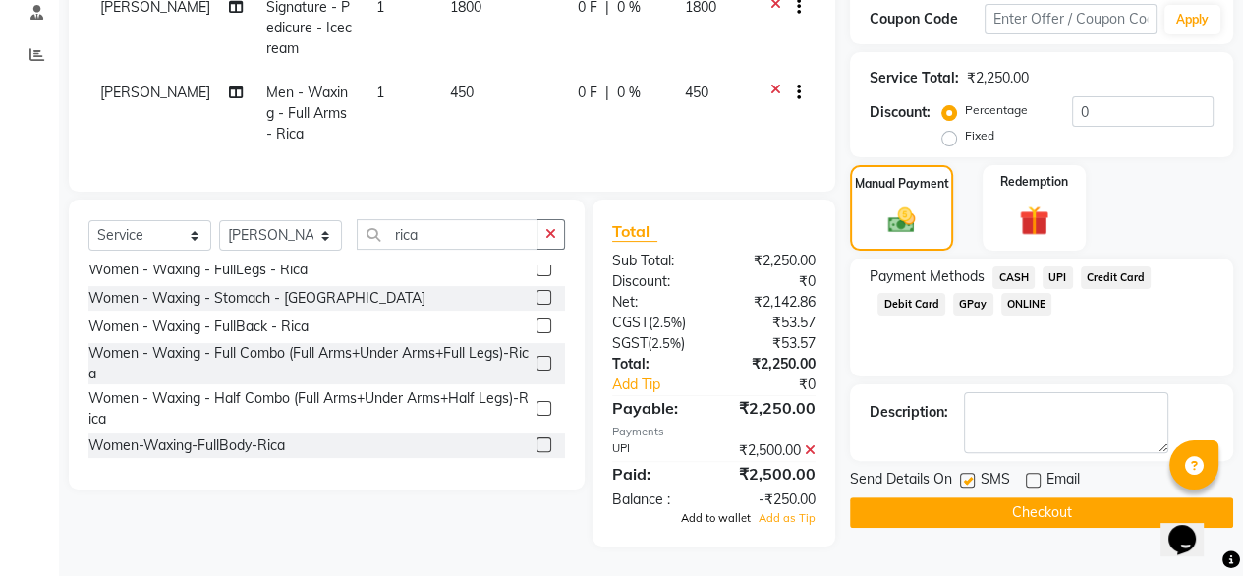
click at [726, 519] on span "Add to wallet" at bounding box center [716, 518] width 70 height 14
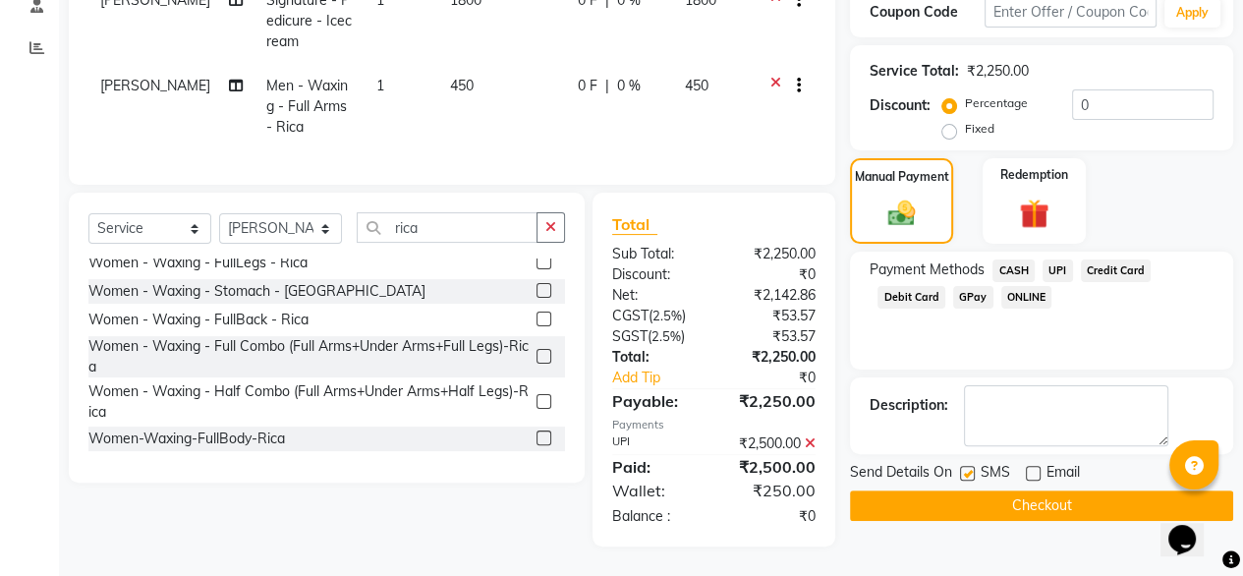
scroll to position [362, 0]
click at [814, 441] on icon at bounding box center [810, 443] width 11 height 14
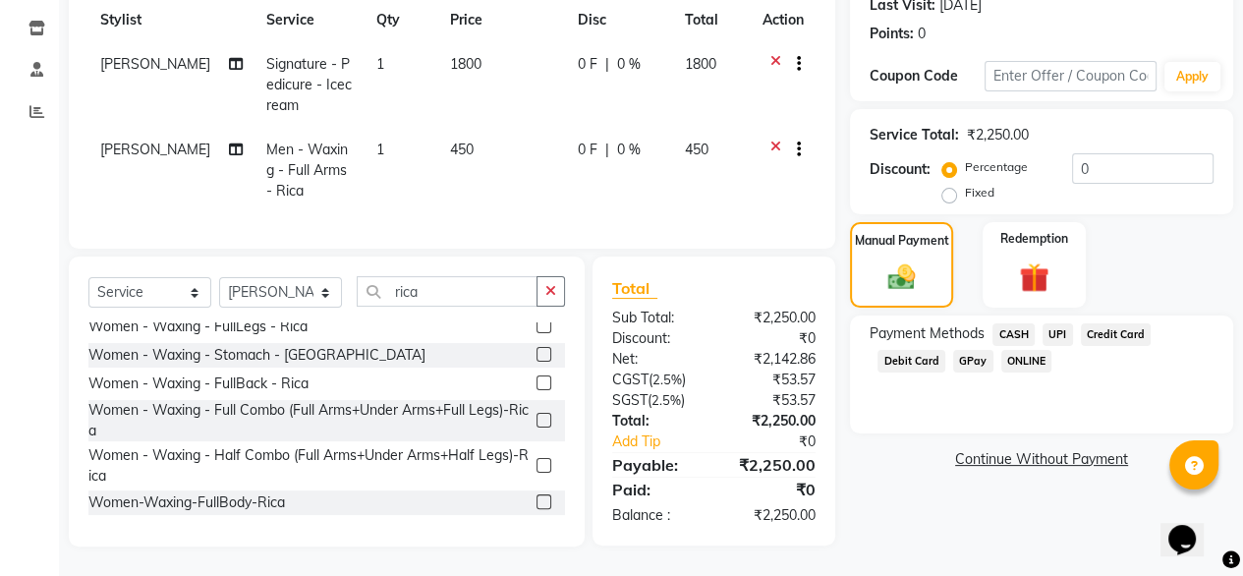
click at [1058, 323] on span "UPI" at bounding box center [1058, 334] width 30 height 23
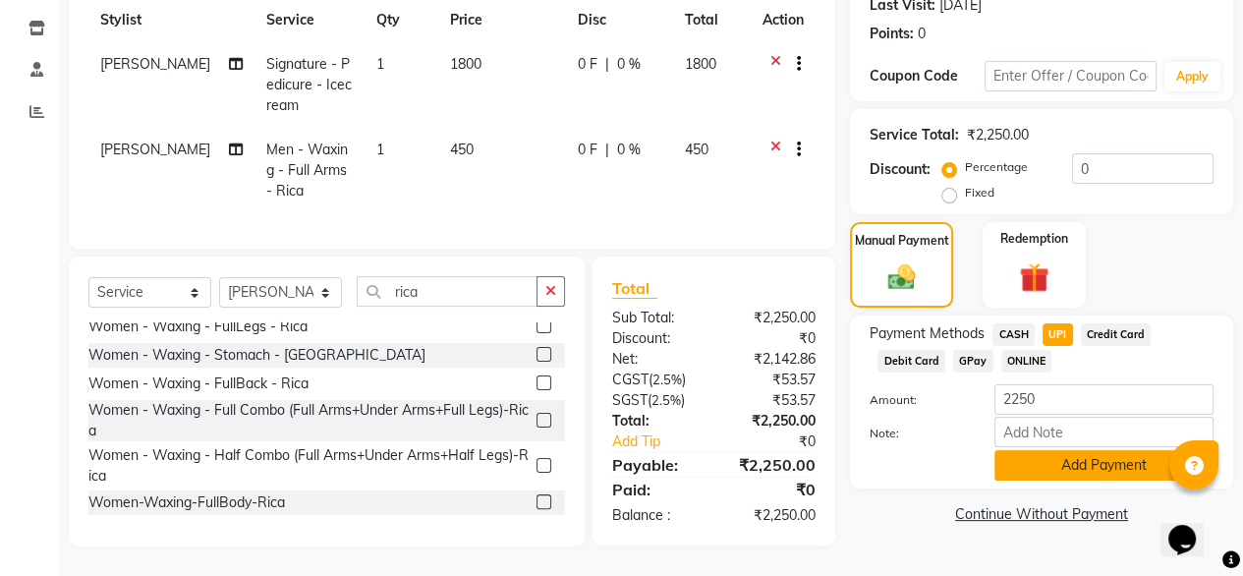
click at [1046, 450] on button "Add Payment" at bounding box center [1104, 465] width 219 height 30
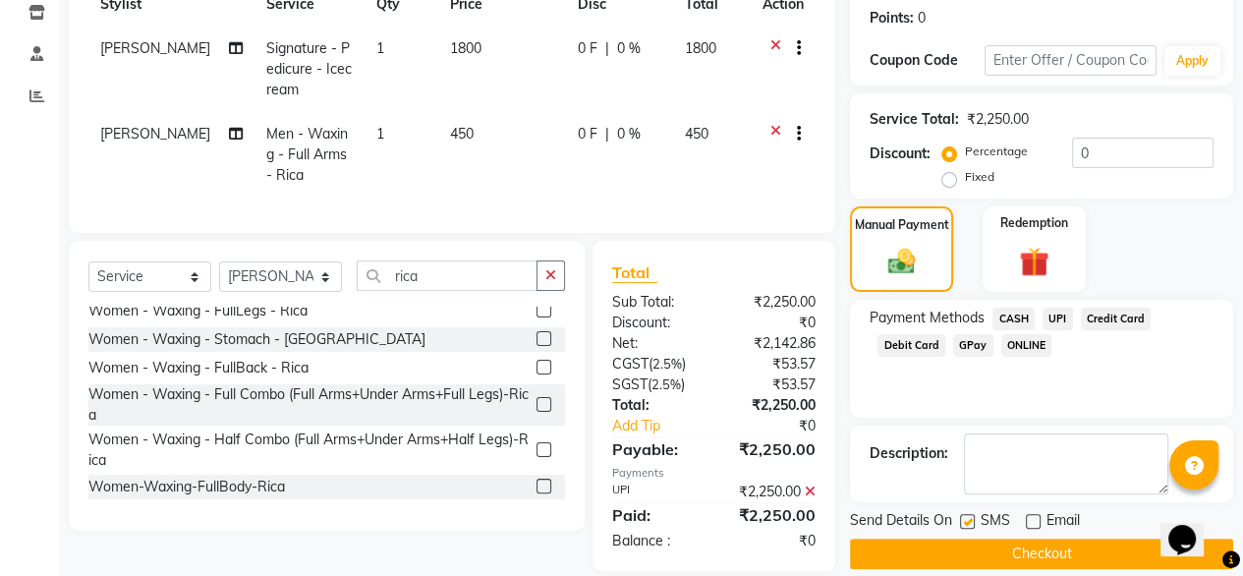
scroll to position [338, 0]
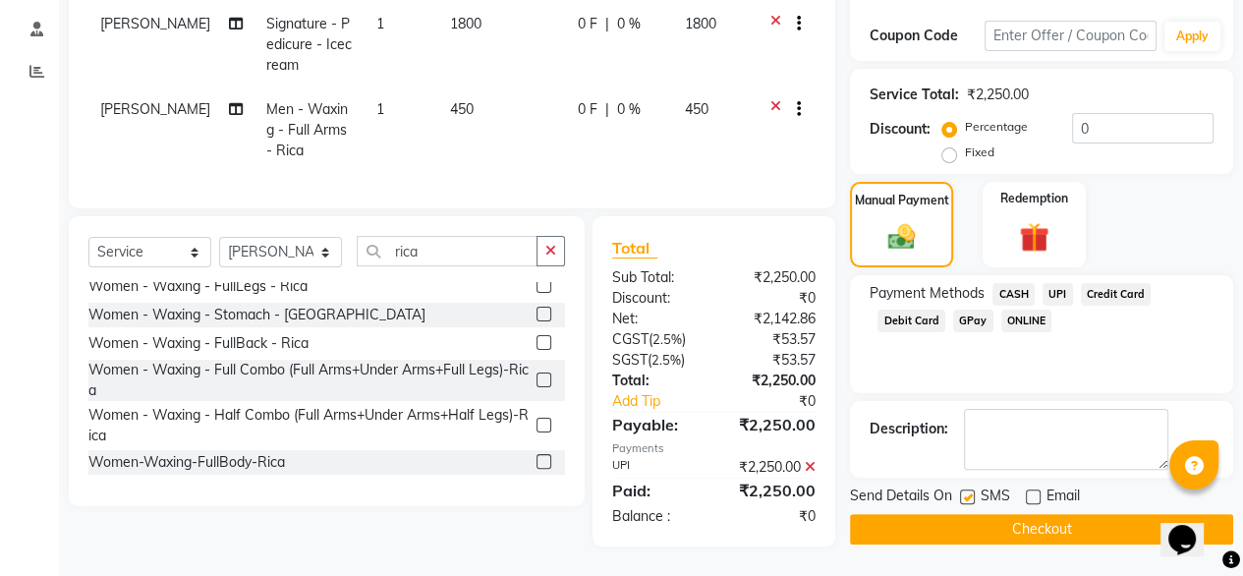
click at [1032, 519] on button "Checkout" at bounding box center [1041, 529] width 383 height 30
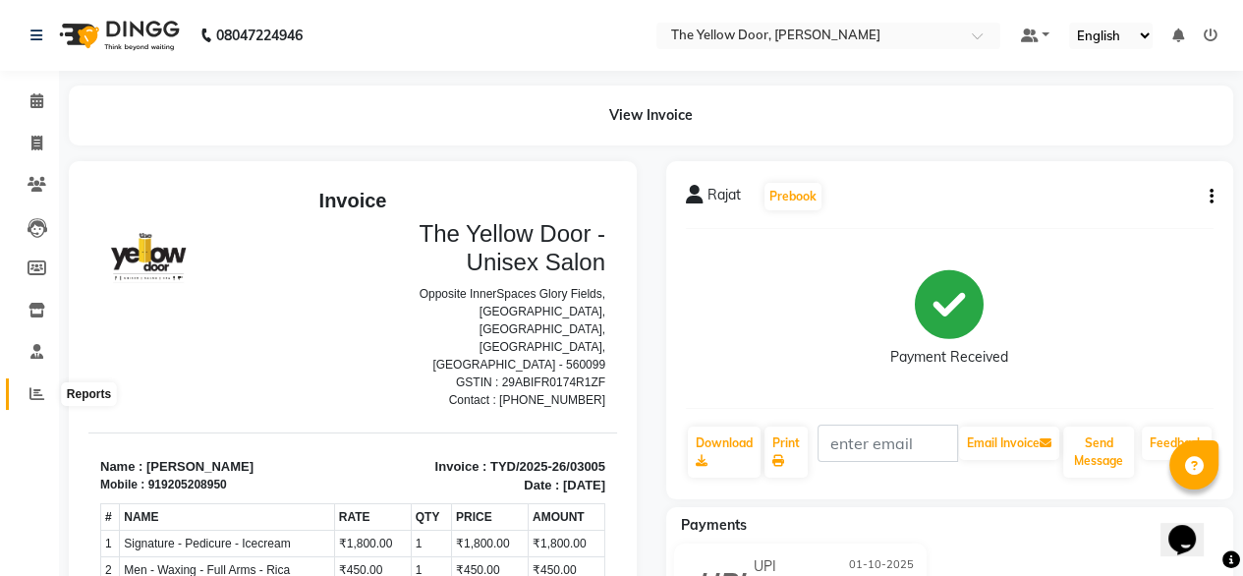
click at [28, 394] on span at bounding box center [37, 394] width 34 height 23
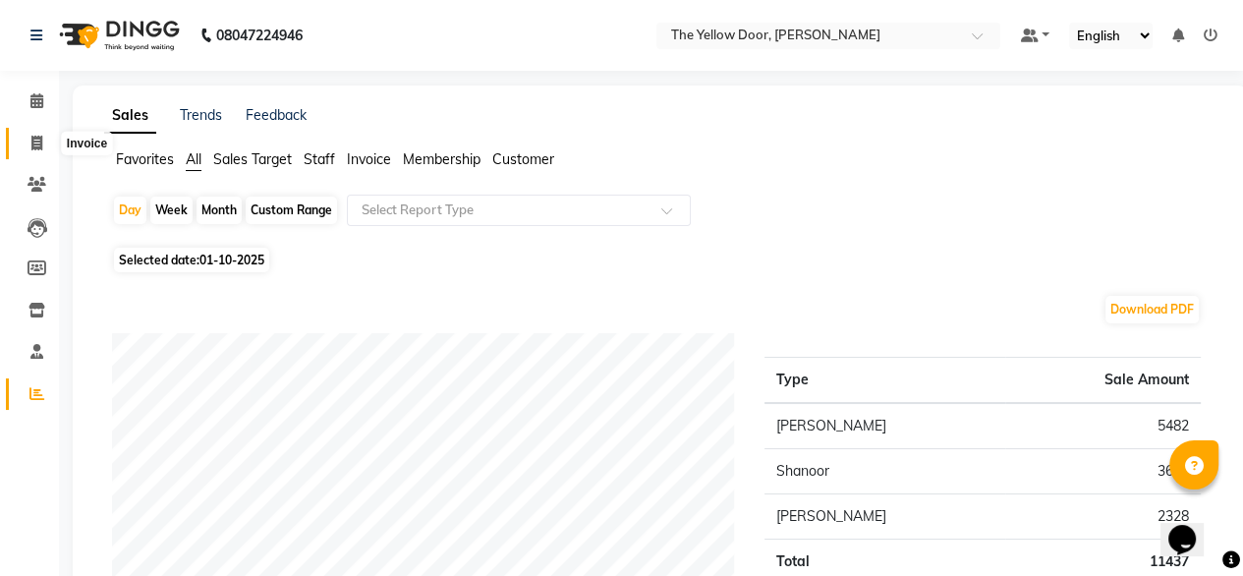
click at [31, 142] on icon at bounding box center [36, 143] width 11 height 15
select select "service"
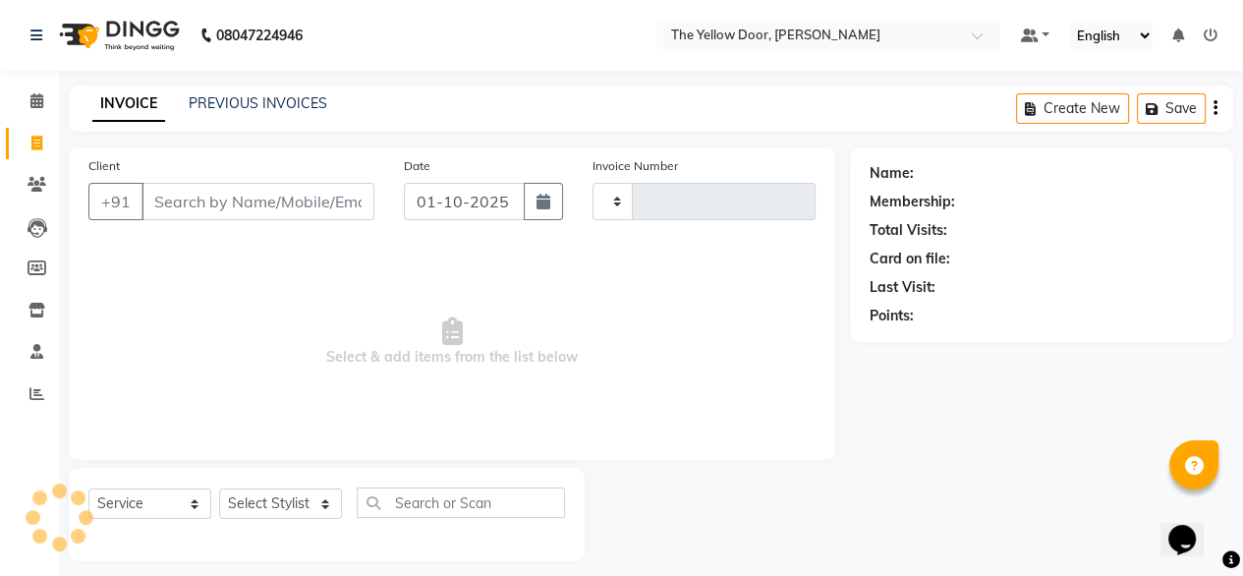
scroll to position [16, 0]
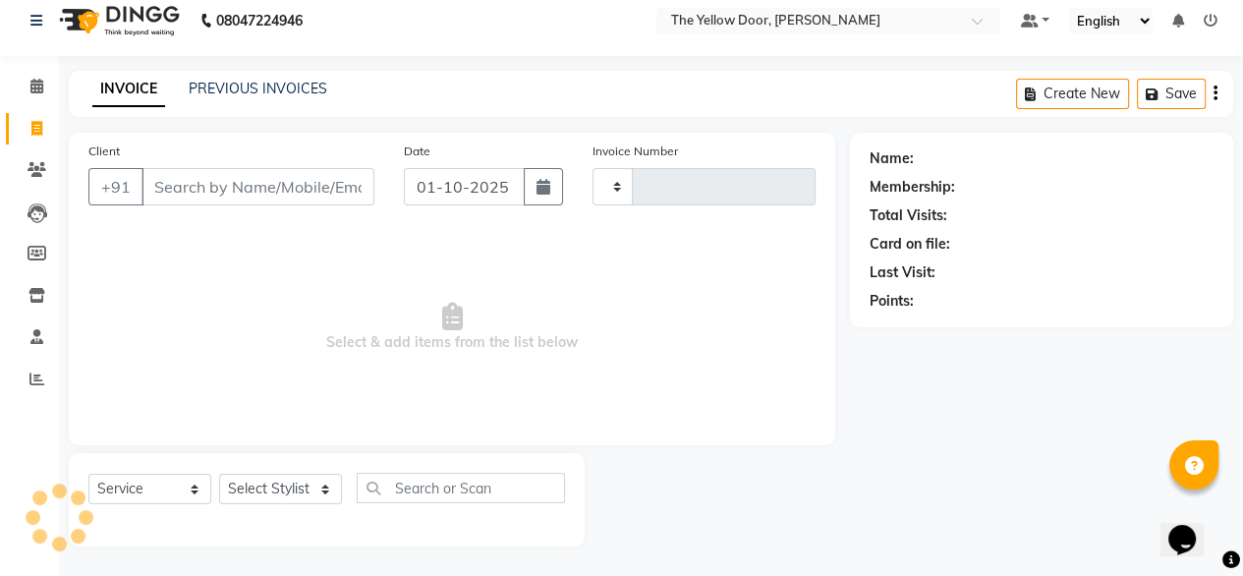
type input "03006"
select select "5650"
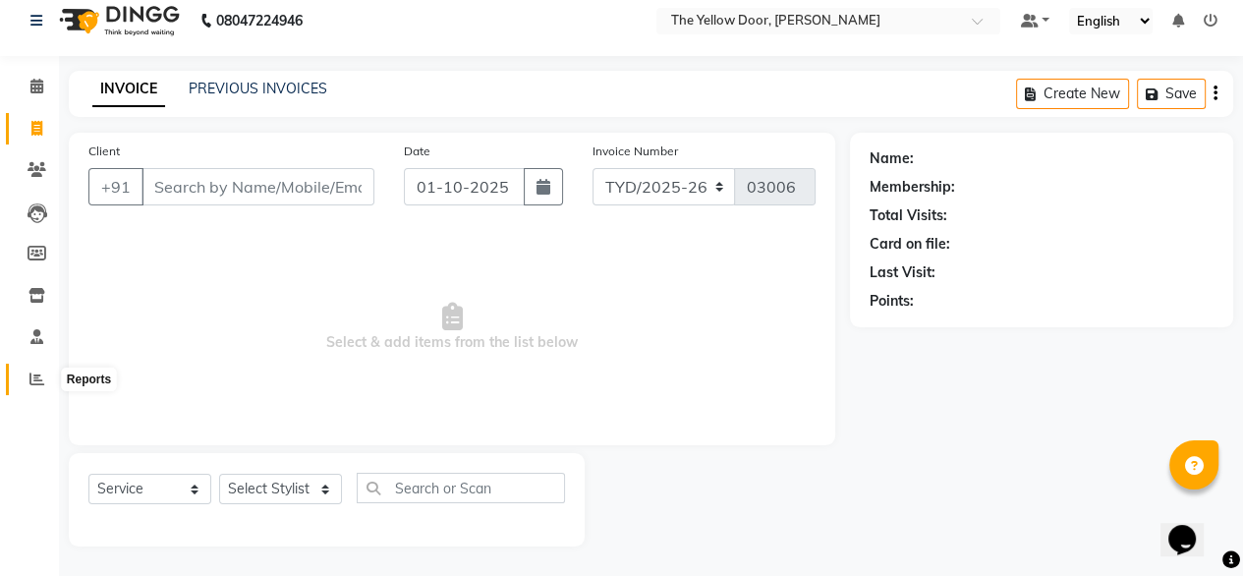
click at [39, 378] on icon at bounding box center [36, 379] width 15 height 15
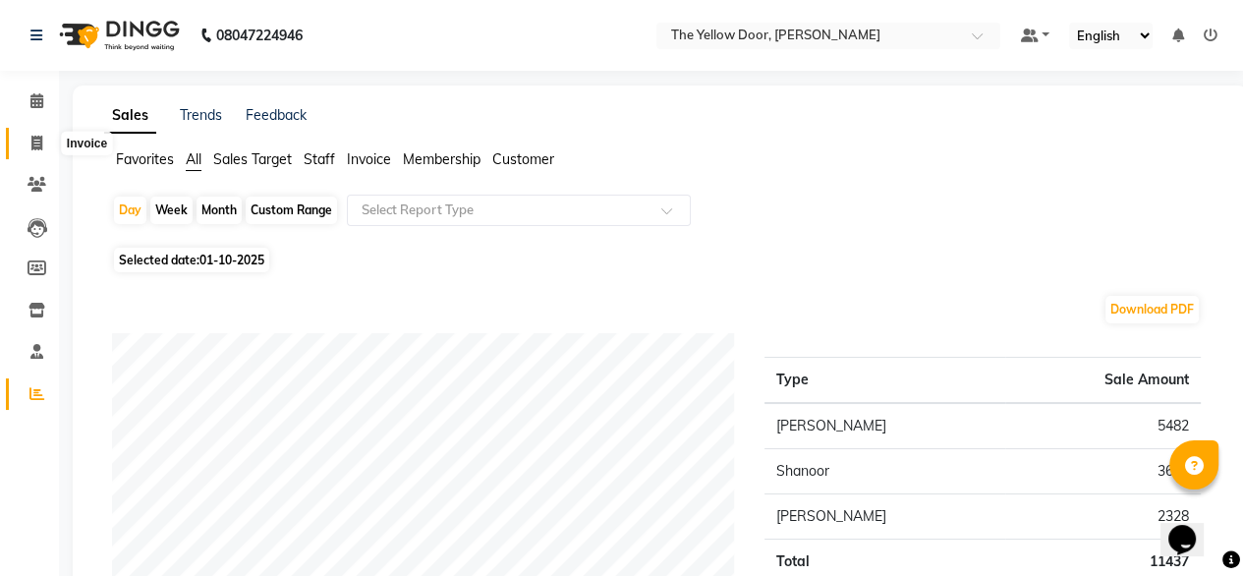
click at [38, 142] on icon at bounding box center [36, 143] width 11 height 15
select select "service"
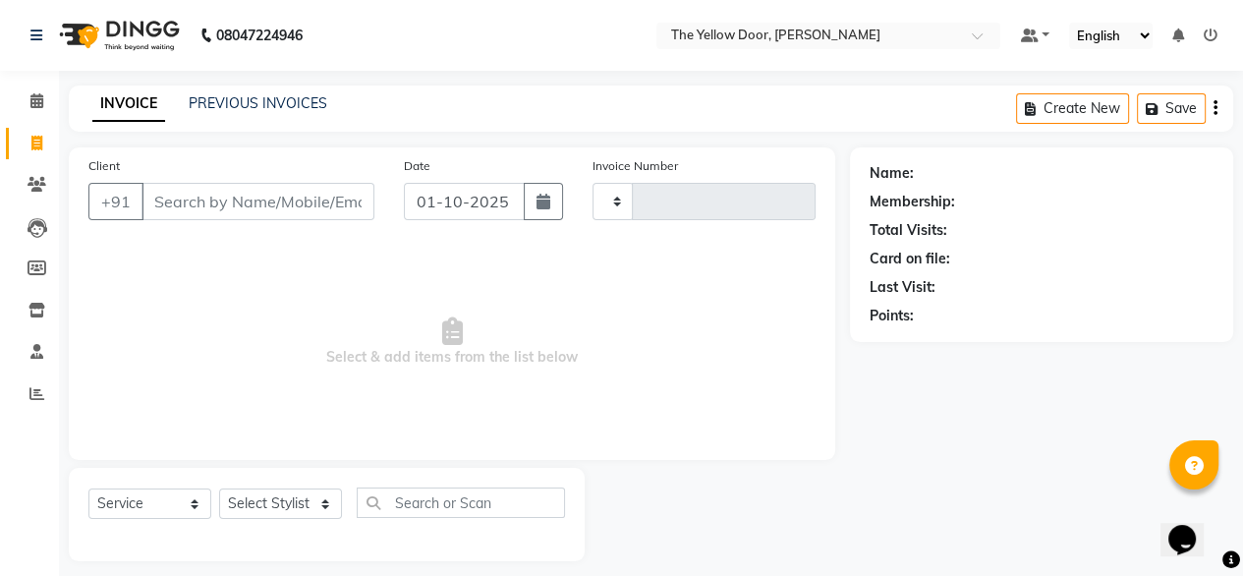
scroll to position [16, 0]
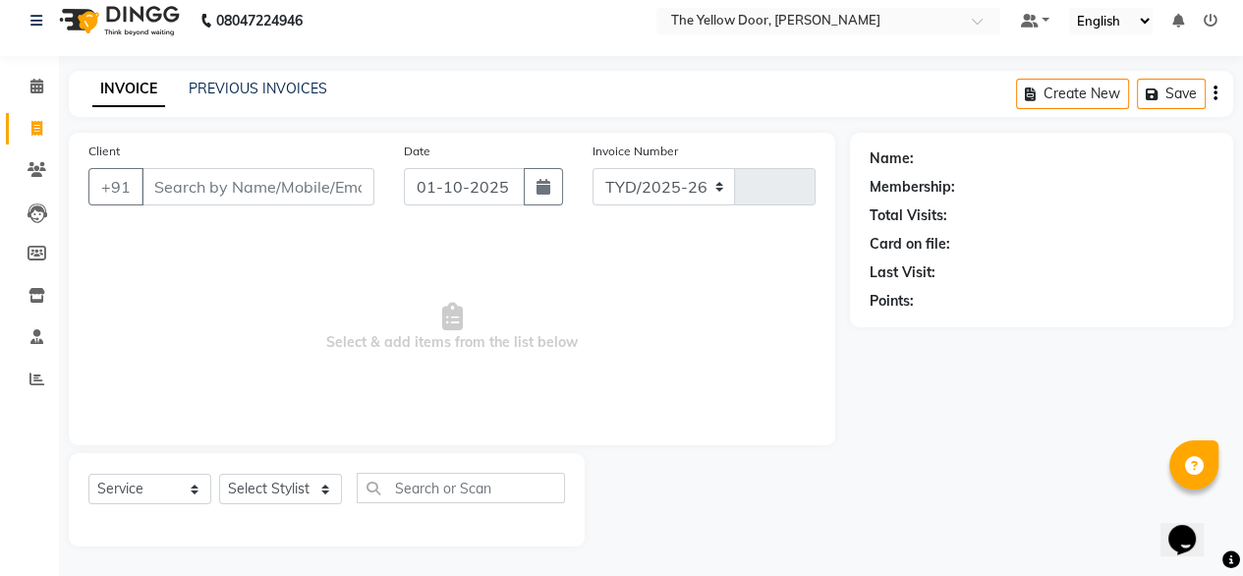
select select "5650"
type input "03006"
